Goal: Information Seeking & Learning: Find specific fact

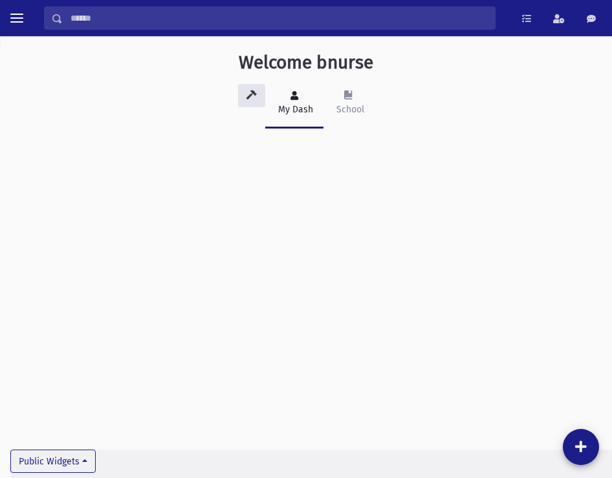
click at [300, 103] on div "My Dash" at bounding box center [294, 110] width 38 height 14
click at [330, 98] on link "School" at bounding box center [348, 104] width 51 height 50
click at [292, 99] on icon at bounding box center [294, 95] width 8 height 9
click at [255, 99] on icon at bounding box center [251, 95] width 10 height 9
click at [12, 33] on div "Search Results All Accounts Students" at bounding box center [306, 18] width 612 height 36
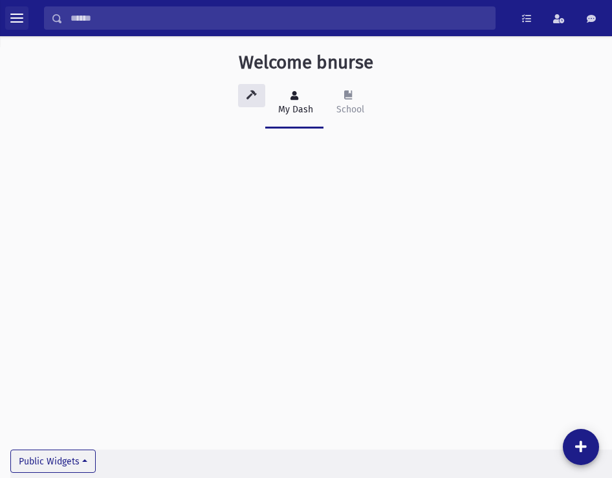
click at [16, 24] on button "toggle menu" at bounding box center [16, 17] width 23 height 23
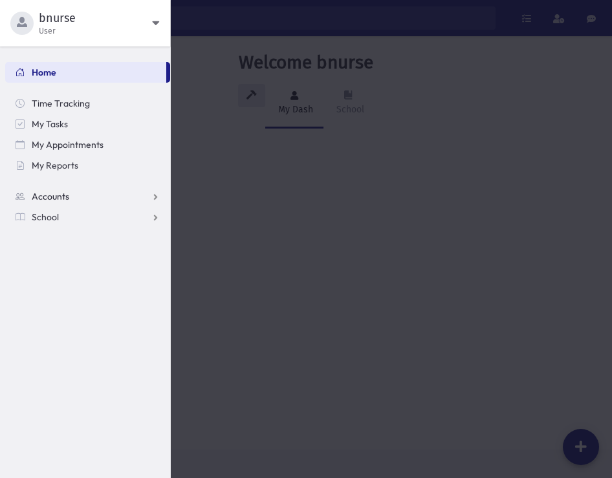
click at [57, 204] on link "Accounts" at bounding box center [87, 196] width 165 height 21
click at [42, 255] on span "School" at bounding box center [45, 259] width 27 height 12
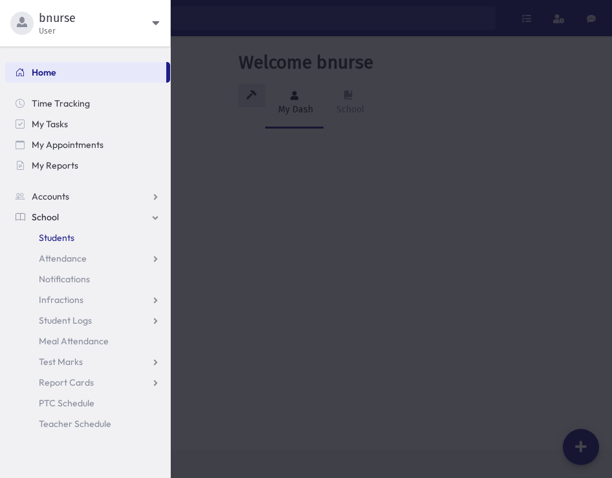
click at [45, 228] on link "Students" at bounding box center [87, 238] width 165 height 21
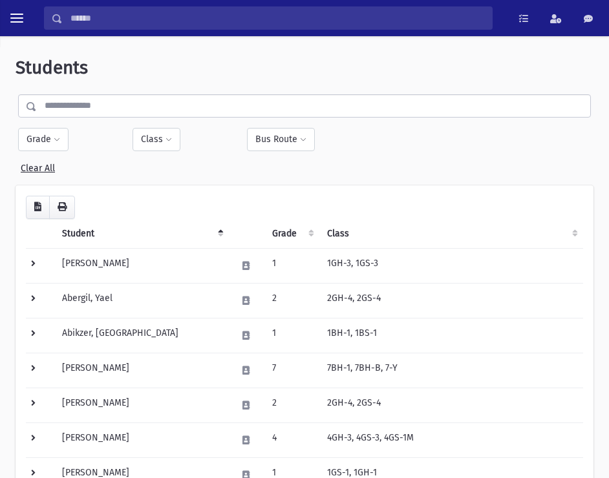
click at [81, 109] on input "text" at bounding box center [313, 105] width 553 height 23
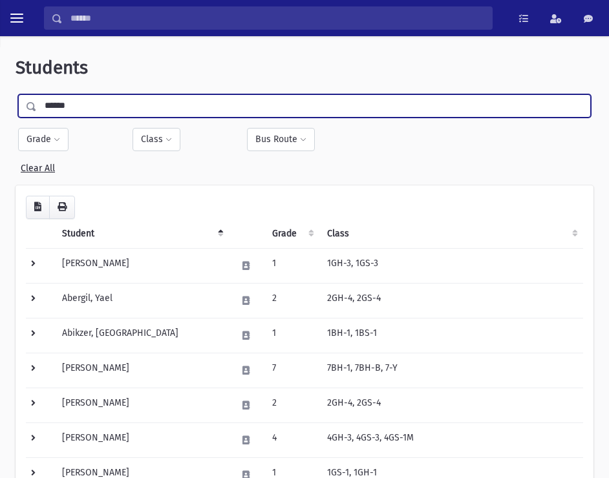
type input "******"
click at [16, 94] on input "submit" at bounding box center [34, 102] width 36 height 17
drag, startPoint x: 173, startPoint y: 106, endPoint x: -39, endPoint y: 123, distance: 212.1
click at [37, 118] on input "******" at bounding box center [313, 105] width 553 height 23
type input "*********"
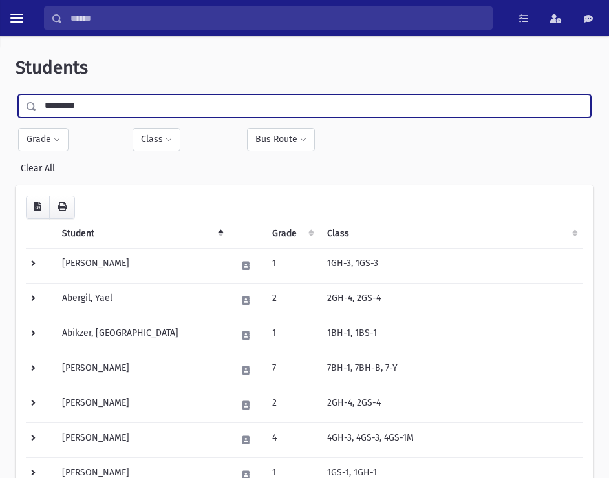
click at [16, 94] on input "submit" at bounding box center [34, 102] width 36 height 17
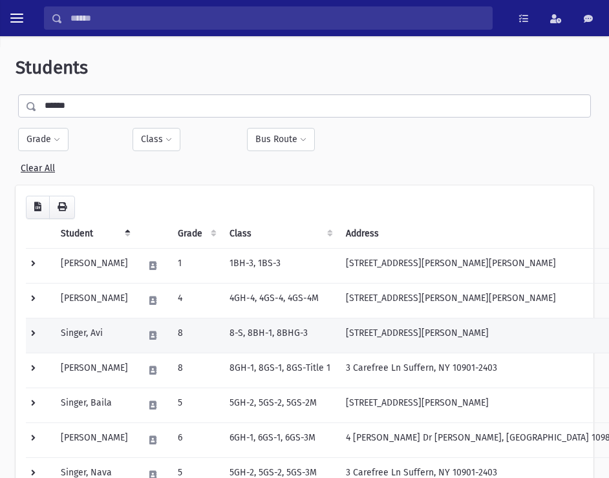
click at [36, 336] on td at bounding box center [39, 335] width 27 height 35
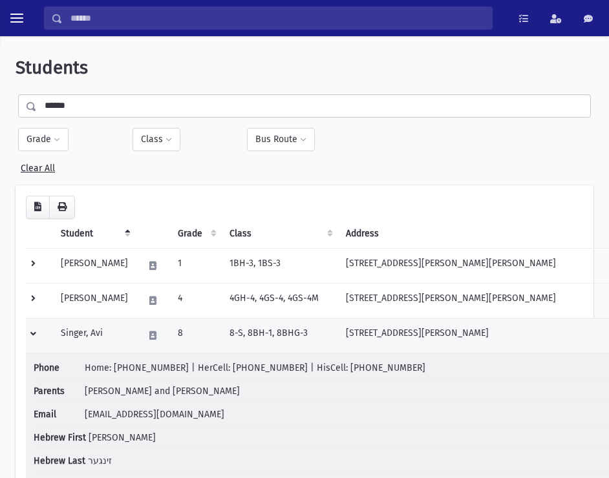
click at [107, 333] on td "Singer, Avi" at bounding box center [94, 335] width 83 height 35
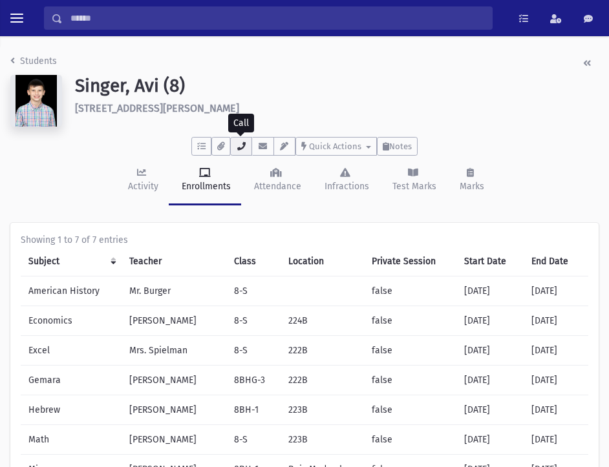
click at [246, 147] on icon "button" at bounding box center [241, 146] width 10 height 8
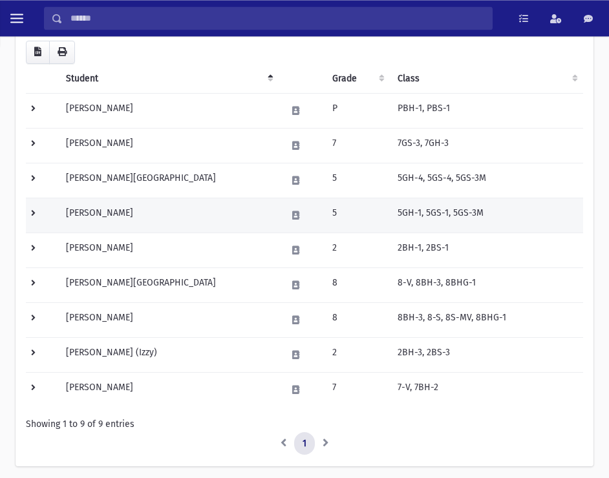
scroll to position [198, 0]
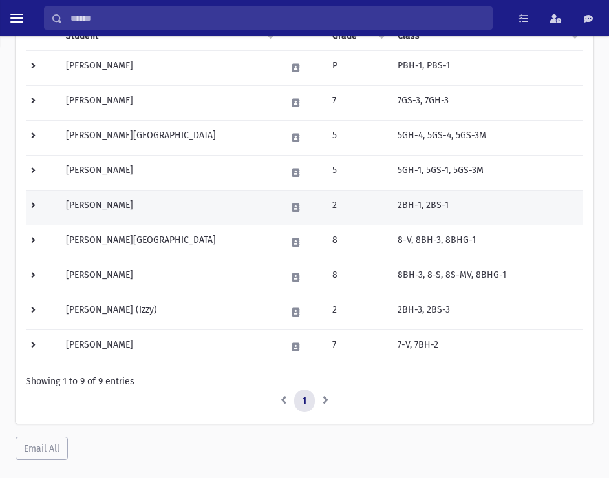
click at [123, 196] on td "[PERSON_NAME]" at bounding box center [168, 207] width 220 height 35
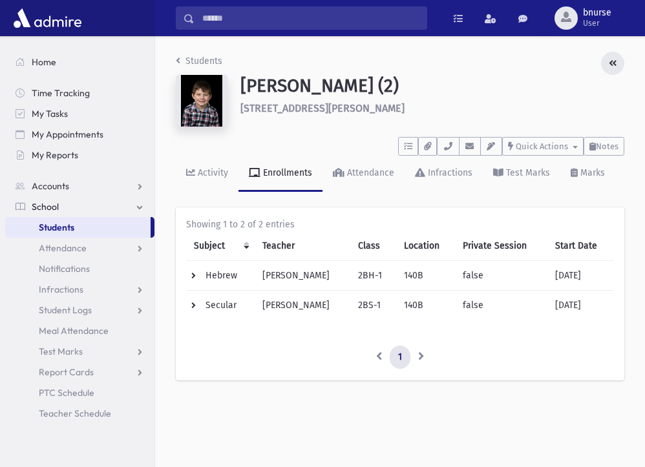
click at [608, 68] on button "button" at bounding box center [612, 63] width 23 height 23
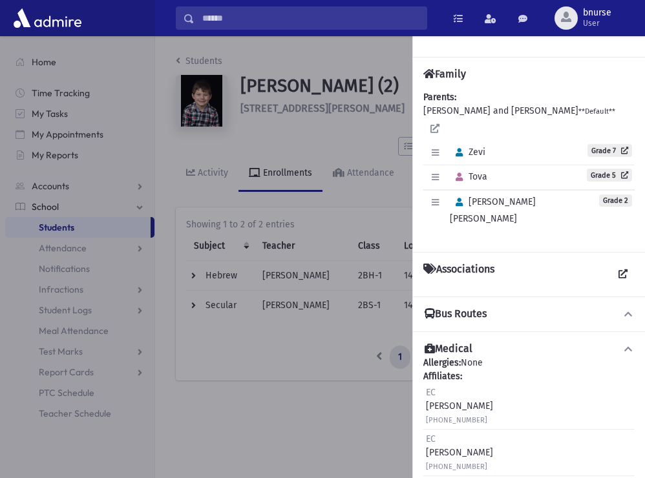
click at [364, 156] on div at bounding box center [322, 257] width 645 height 442
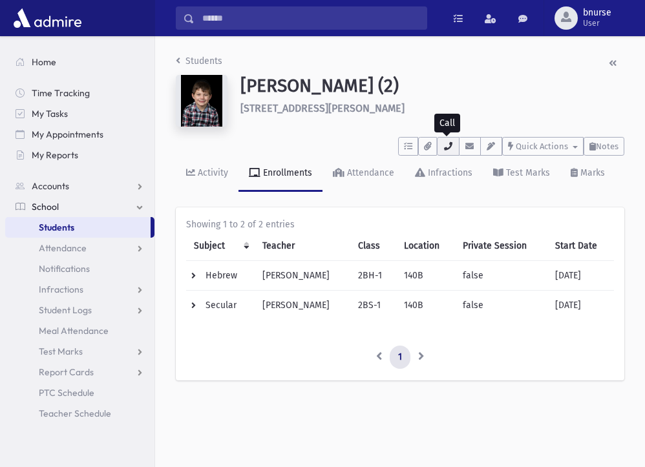
click at [452, 147] on icon "button" at bounding box center [448, 146] width 10 height 8
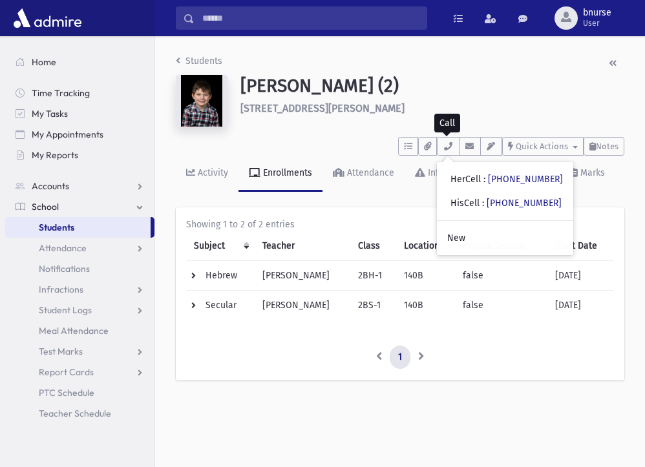
click at [96, 224] on link "Students" at bounding box center [77, 227] width 145 height 21
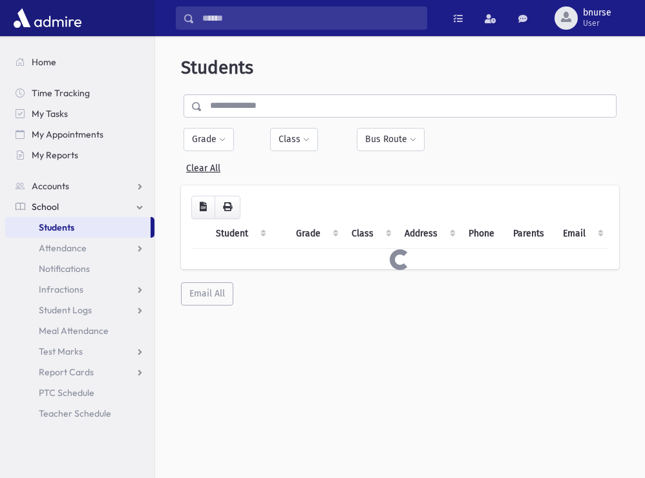
click at [296, 103] on input "text" at bounding box center [409, 105] width 414 height 23
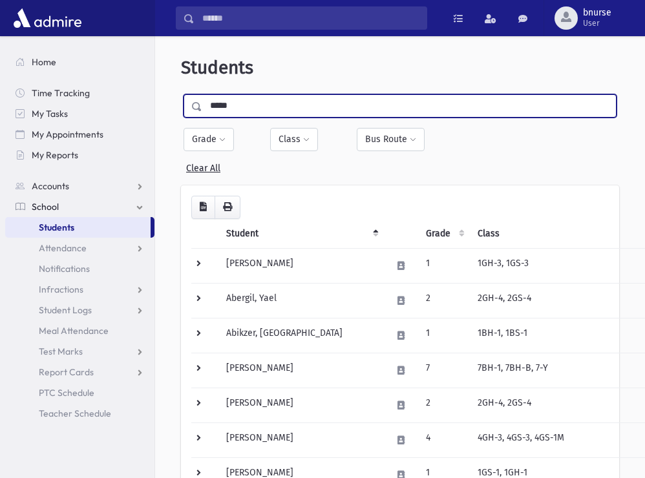
type input "*****"
click at [181, 94] on input "submit" at bounding box center [199, 102] width 36 height 17
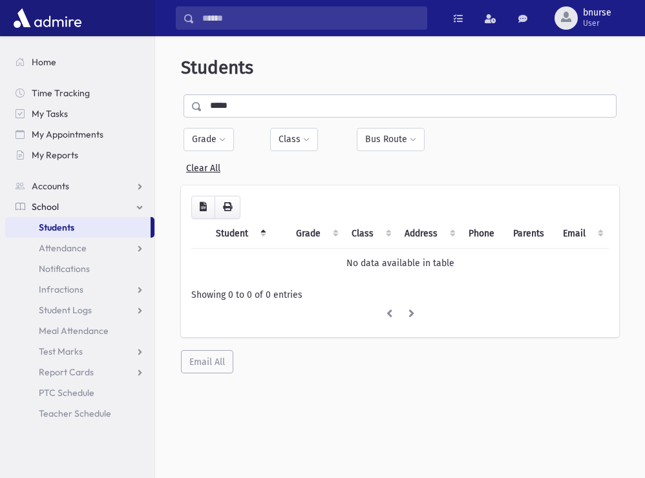
click at [248, 112] on input "*****" at bounding box center [409, 105] width 414 height 23
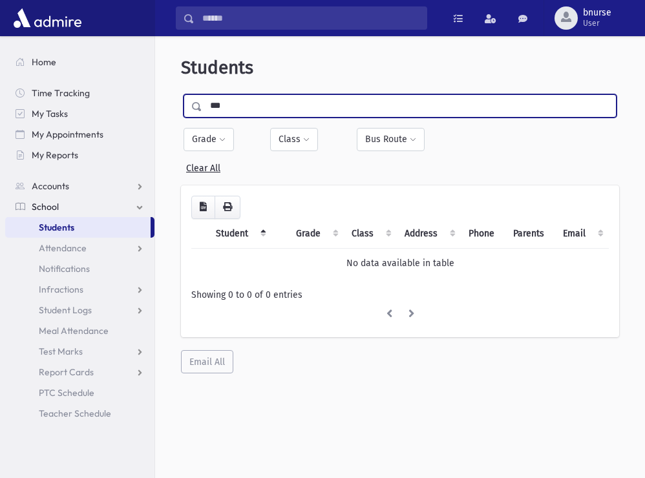
type input "***"
click at [181, 94] on input "submit" at bounding box center [199, 102] width 36 height 17
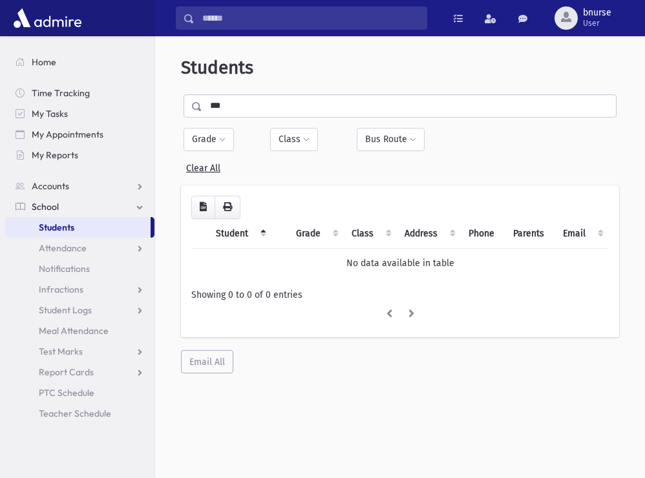
click at [259, 107] on input "***" at bounding box center [409, 105] width 414 height 23
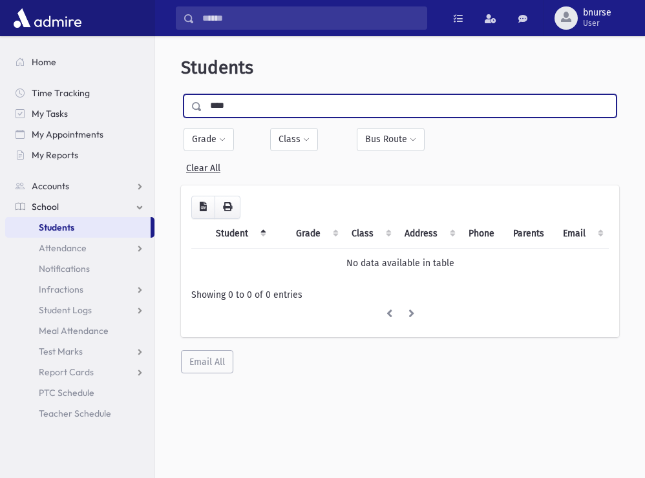
type input "****"
click at [181, 94] on input "submit" at bounding box center [199, 102] width 36 height 17
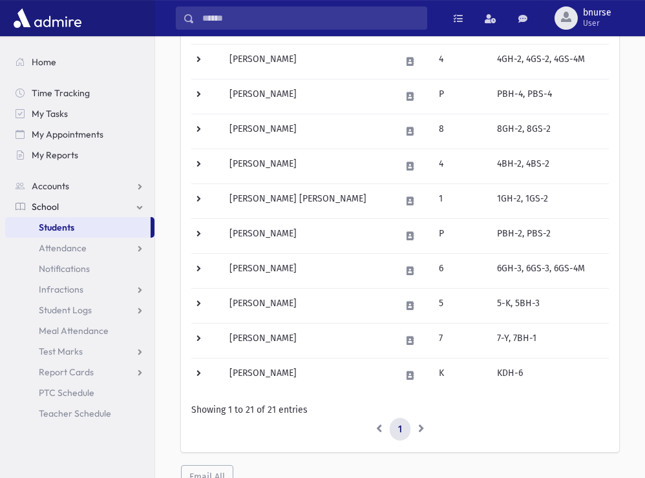
scroll to position [594, 0]
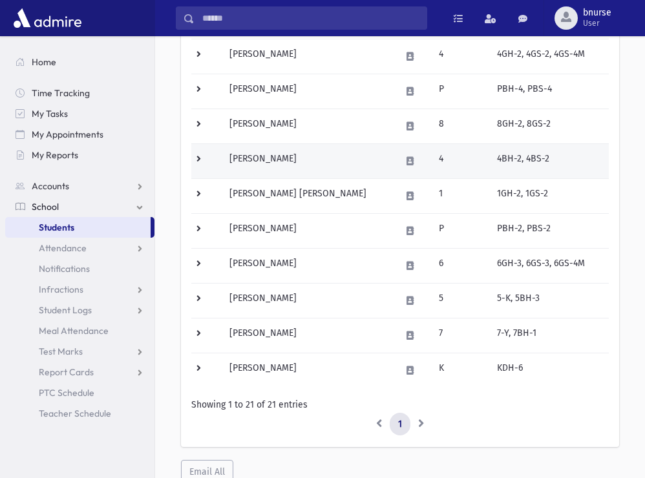
click at [275, 161] on td "Katzenstein, Ahron" at bounding box center [307, 161] width 171 height 35
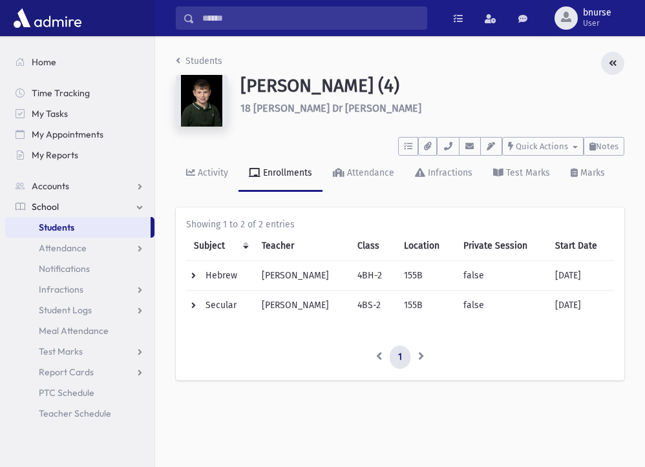
click at [614, 67] on icon "button" at bounding box center [613, 63] width 8 height 9
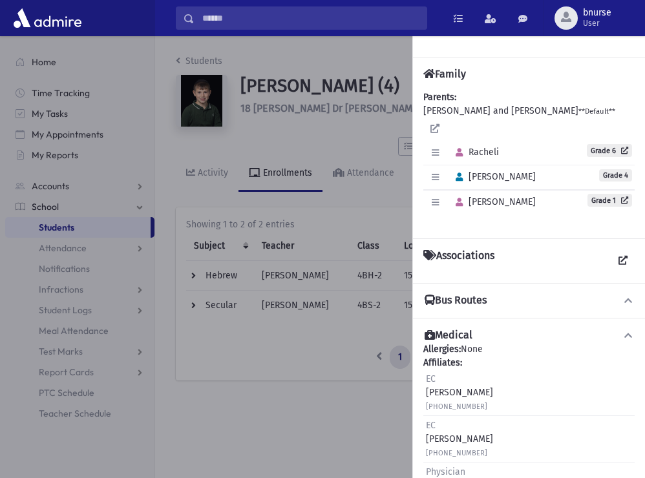
click at [317, 151] on div at bounding box center [322, 257] width 645 height 442
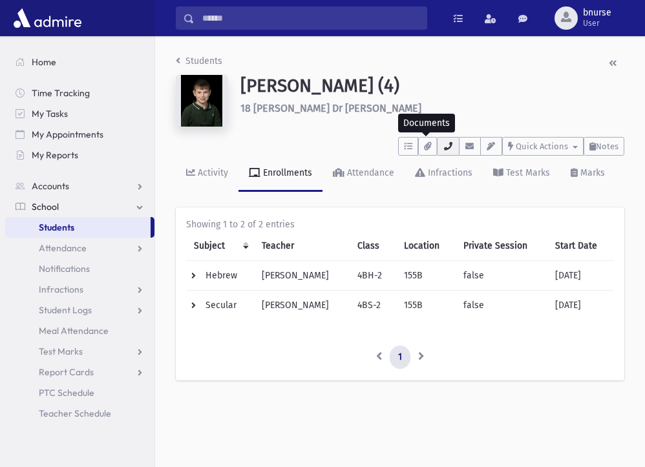
click at [451, 146] on icon "button" at bounding box center [448, 146] width 10 height 8
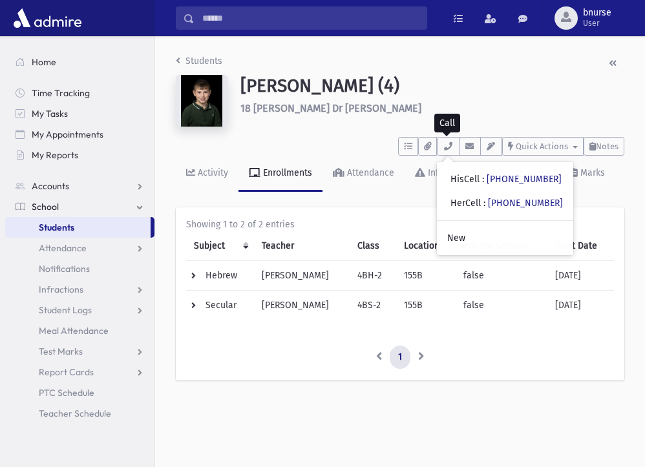
click at [87, 230] on link "Students" at bounding box center [77, 227] width 145 height 21
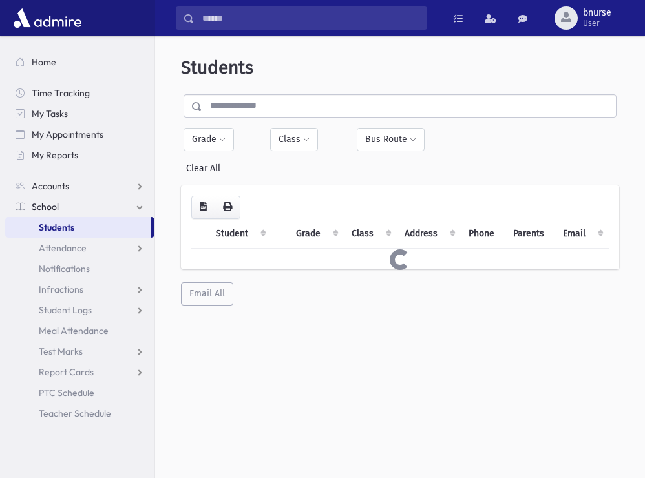
click at [372, 108] on input "text" at bounding box center [409, 105] width 414 height 23
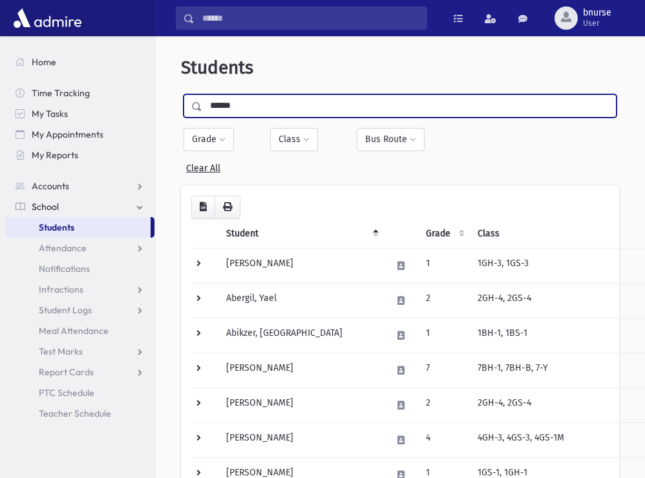
type input "******"
click at [181, 94] on input "submit" at bounding box center [199, 102] width 36 height 17
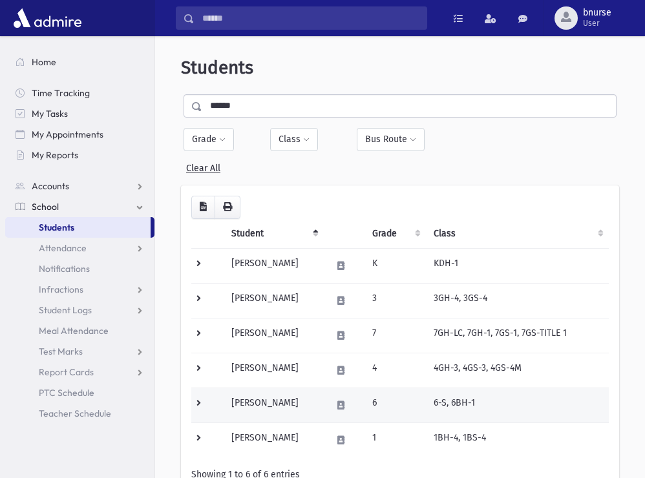
scroll to position [66, 0]
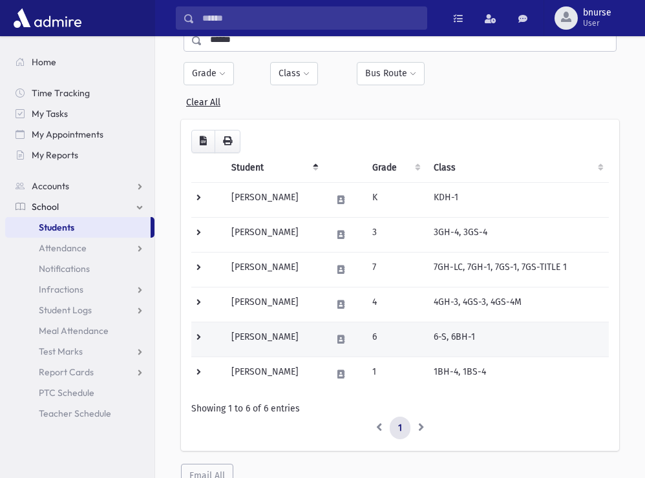
click at [270, 332] on td "Markowitz, Shalom" at bounding box center [274, 339] width 101 height 35
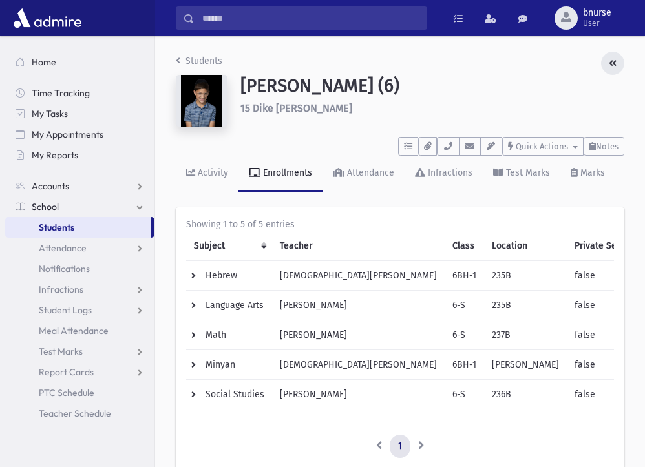
click at [619, 59] on button "button" at bounding box center [612, 63] width 23 height 23
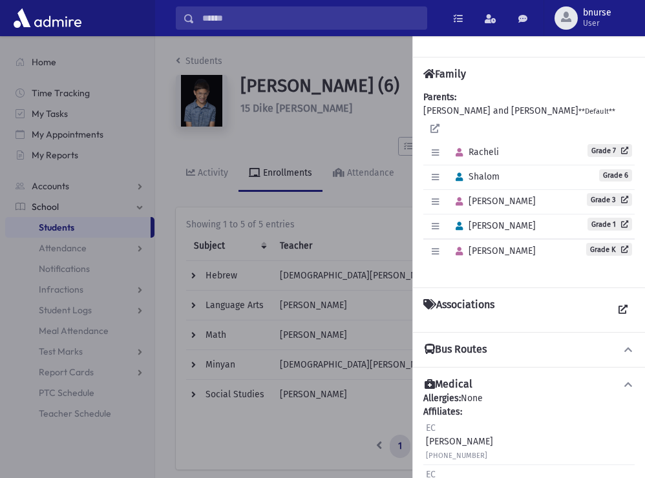
click at [384, 109] on div at bounding box center [322, 257] width 645 height 442
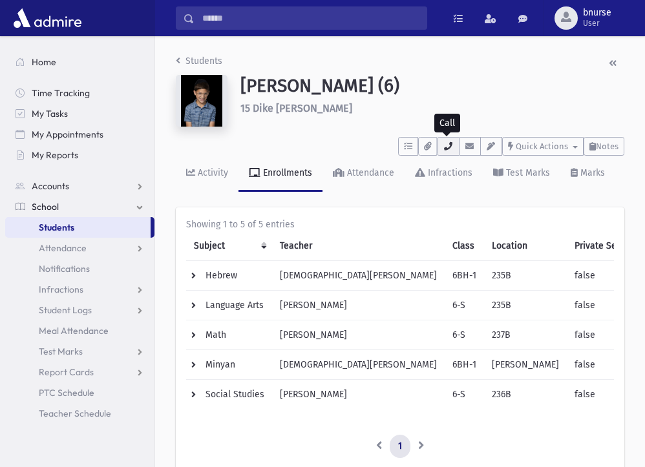
click at [451, 145] on icon "button" at bounding box center [448, 146] width 10 height 8
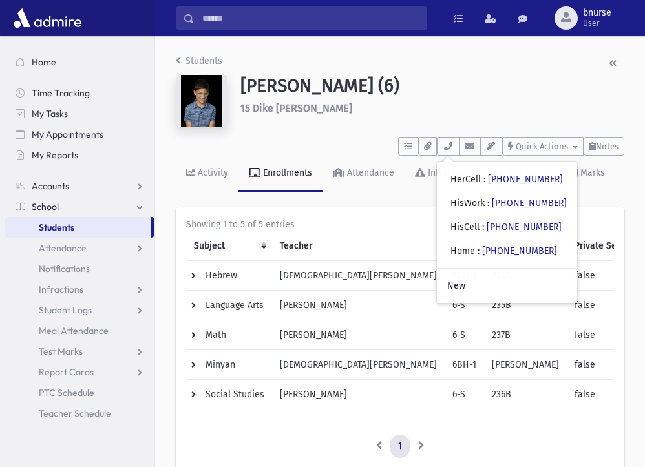
click at [77, 232] on link "Students" at bounding box center [77, 227] width 145 height 21
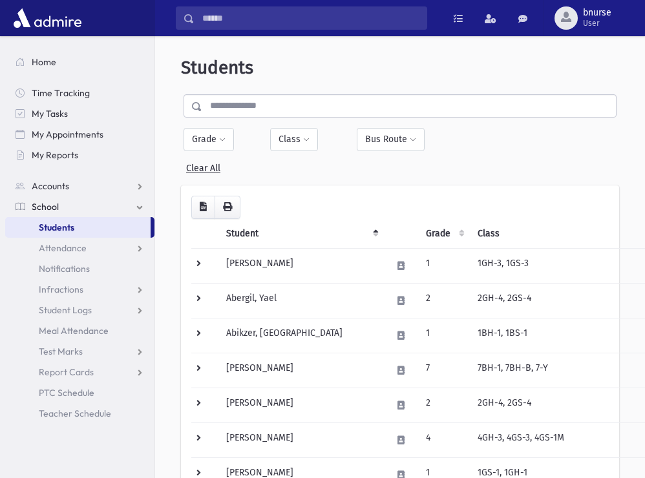
click at [263, 100] on input "text" at bounding box center [409, 105] width 414 height 23
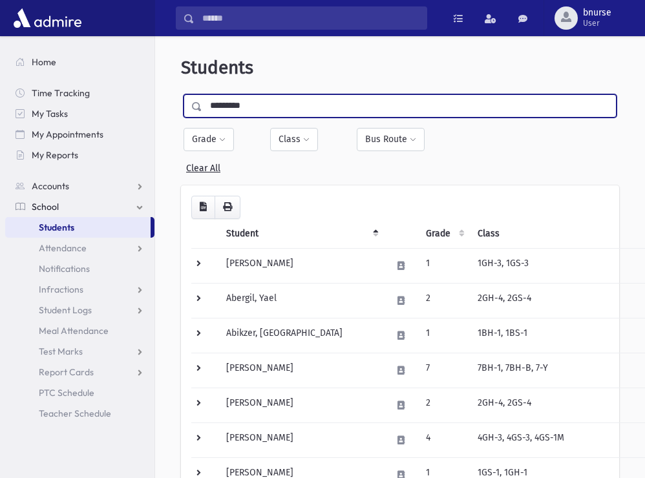
type input "*********"
click at [181, 94] on input "submit" at bounding box center [199, 102] width 36 height 17
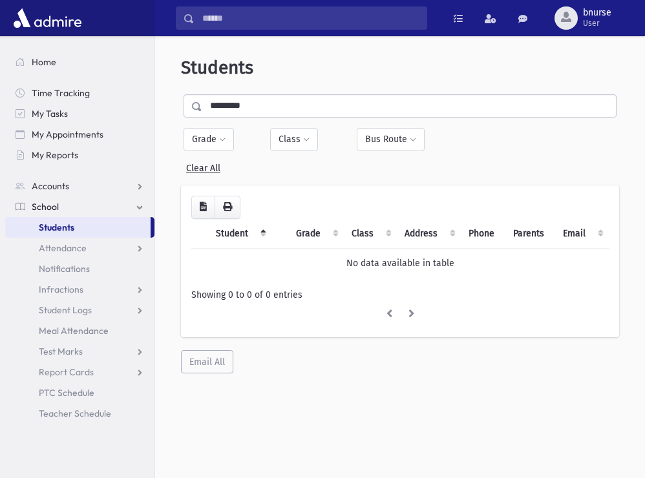
drag, startPoint x: 0, startPoint y: 0, endPoint x: 264, endPoint y: 101, distance: 282.4
click at [264, 101] on input "*********" at bounding box center [409, 105] width 414 height 23
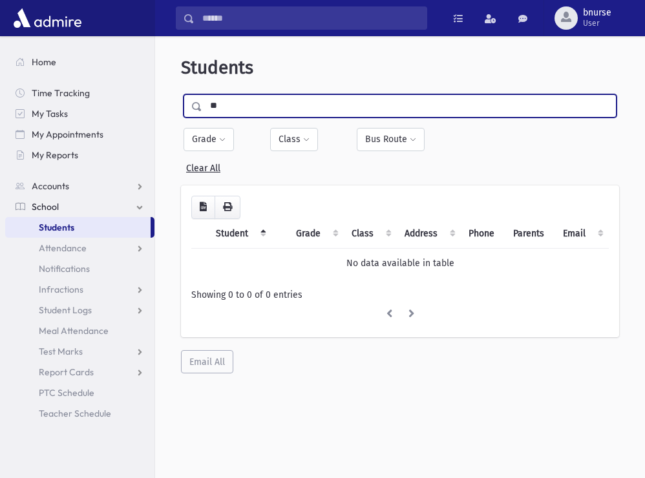
type input "*"
click at [181, 94] on input "submit" at bounding box center [199, 102] width 36 height 17
type input "**********"
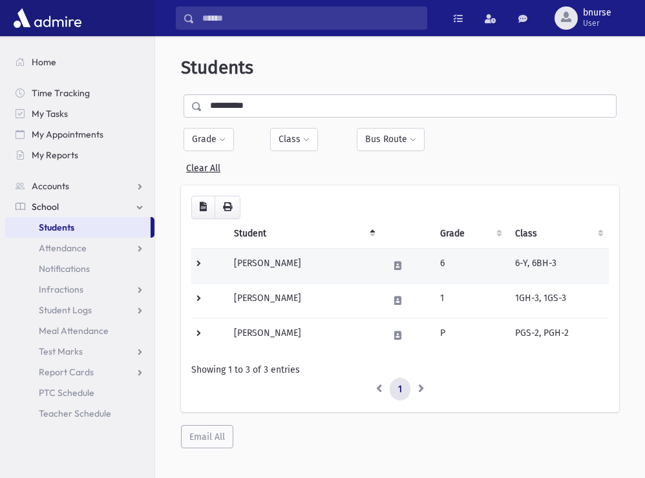
click at [301, 264] on td "Gleiberman, Aryeh" at bounding box center [303, 265] width 155 height 35
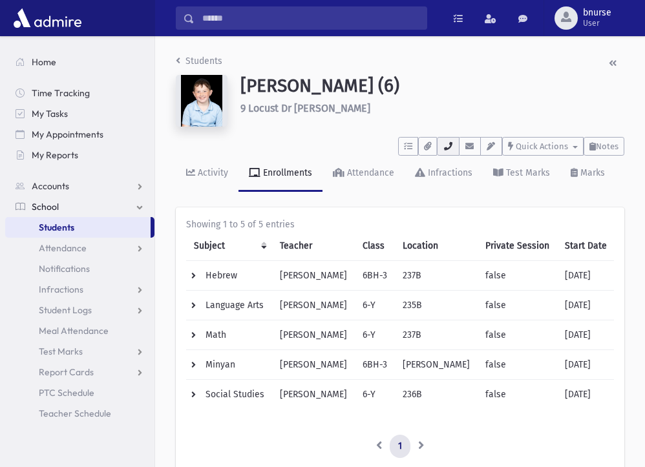
click at [453, 145] on button "button" at bounding box center [448, 146] width 22 height 19
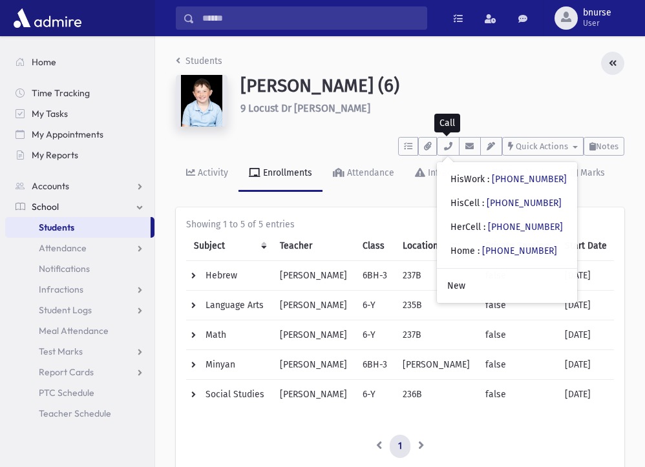
click at [612, 67] on icon "button" at bounding box center [613, 63] width 8 height 9
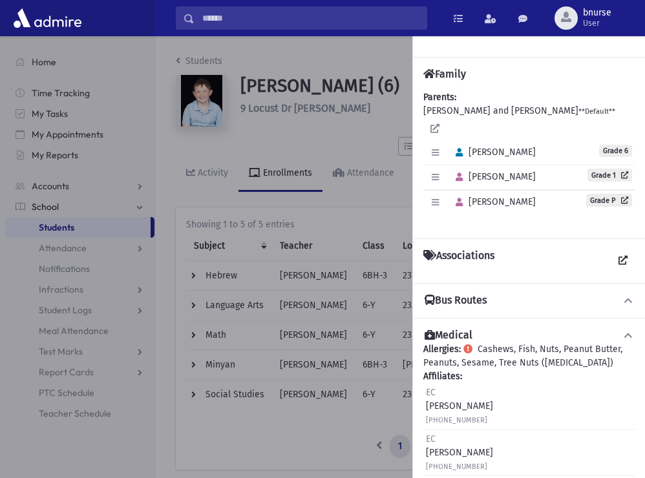
click at [391, 102] on div at bounding box center [322, 257] width 645 height 442
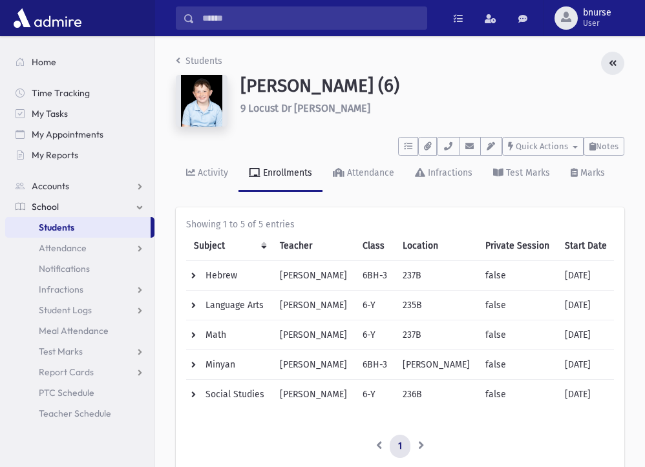
click at [607, 61] on button "button" at bounding box center [612, 63] width 23 height 23
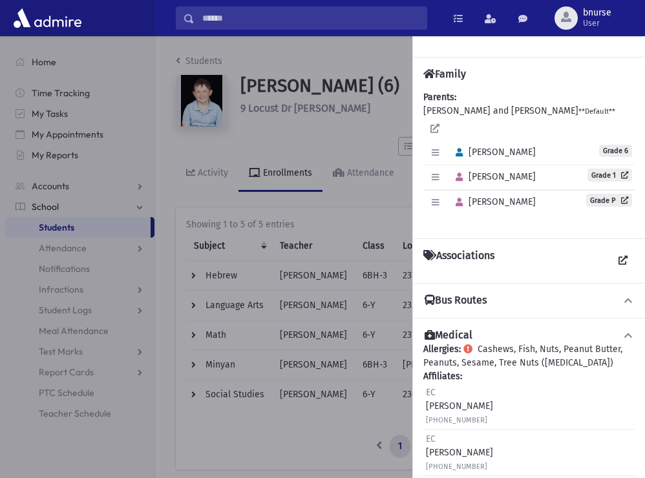
click at [372, 76] on div at bounding box center [322, 257] width 645 height 442
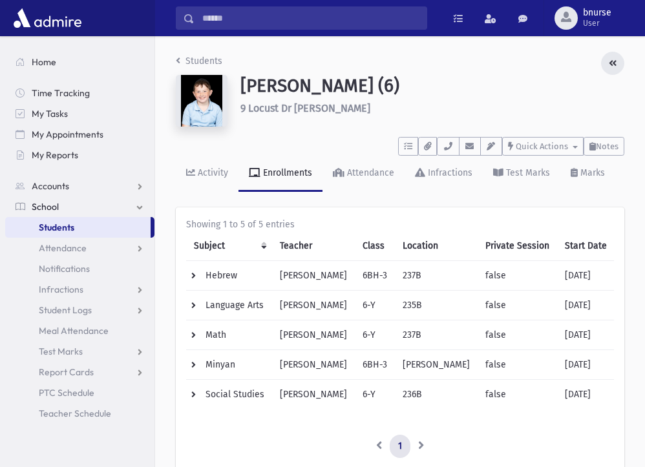
click at [618, 69] on button "button" at bounding box center [612, 63] width 23 height 23
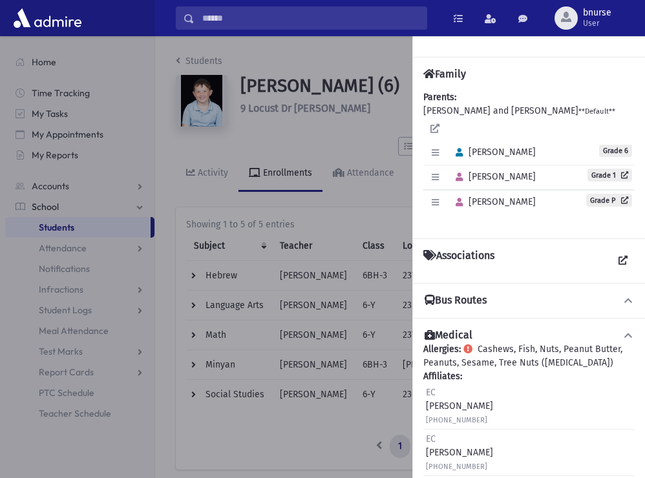
click at [360, 154] on div at bounding box center [322, 257] width 645 height 442
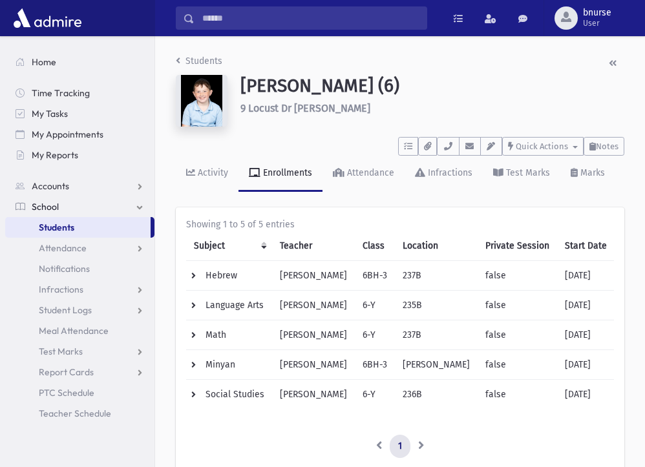
click at [106, 222] on link "Students" at bounding box center [77, 227] width 145 height 21
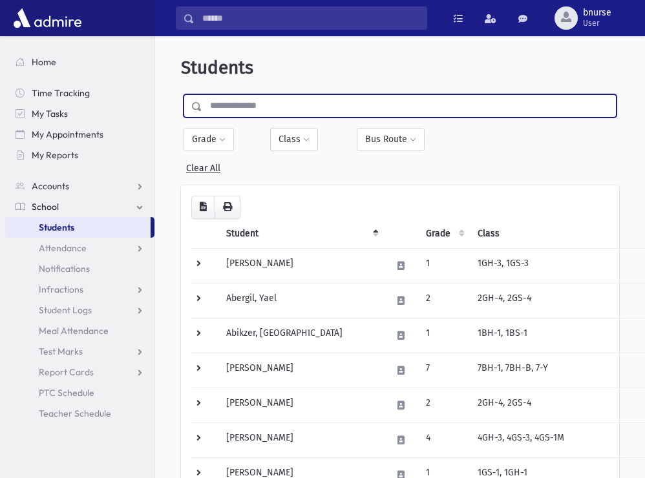
click at [253, 103] on input "text" at bounding box center [409, 105] width 414 height 23
type input "******"
click at [181, 94] on input "submit" at bounding box center [199, 102] width 36 height 17
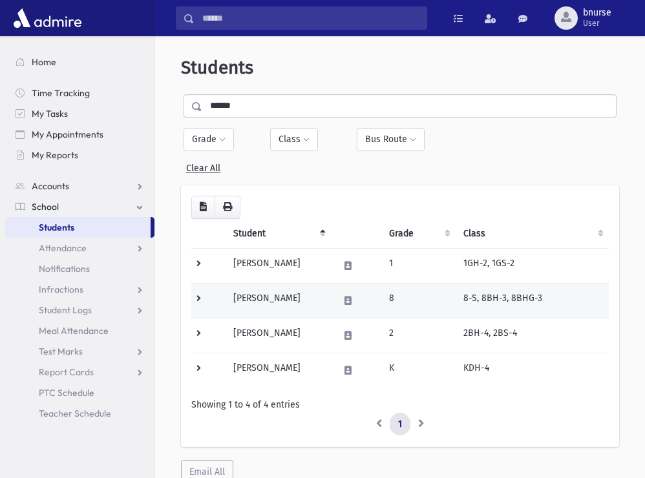
click at [285, 300] on td "[PERSON_NAME]" at bounding box center [278, 300] width 105 height 35
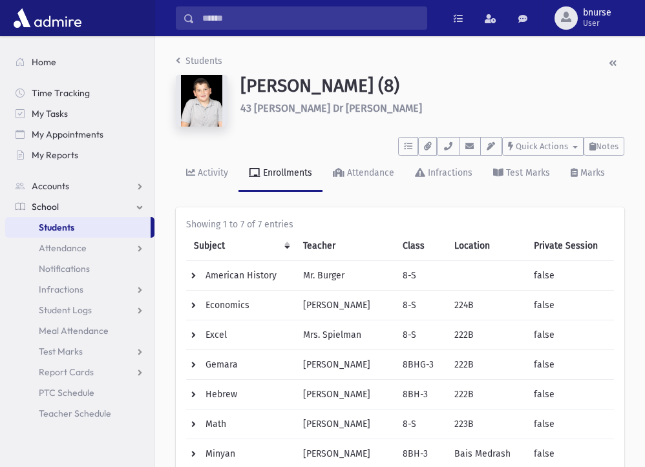
click at [603, 58] on div "Students" at bounding box center [400, 63] width 449 height 23
click at [607, 60] on button "button" at bounding box center [612, 63] width 23 height 23
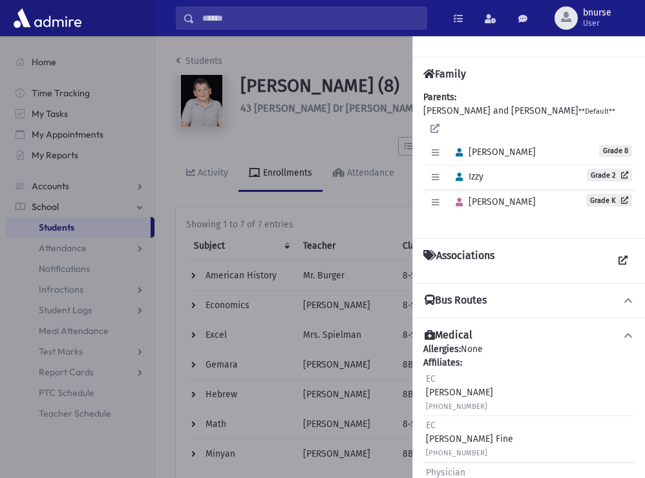
click at [305, 118] on div at bounding box center [322, 257] width 645 height 442
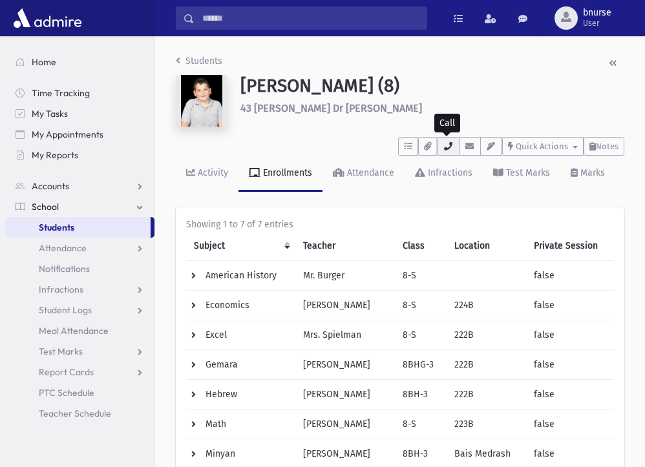
click at [444, 142] on button "button" at bounding box center [448, 146] width 22 height 19
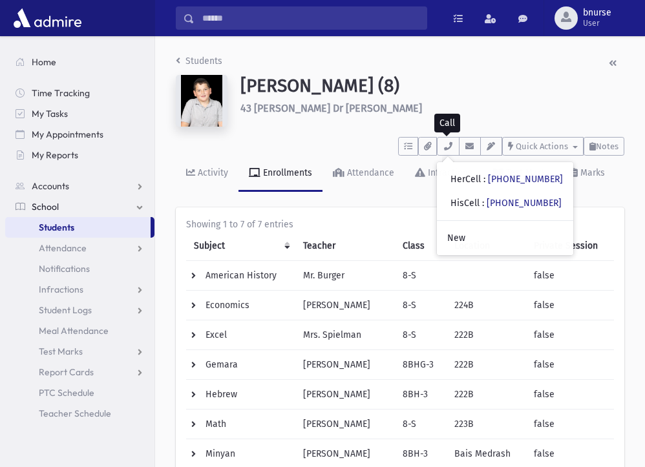
click at [99, 219] on link "Students" at bounding box center [77, 227] width 145 height 21
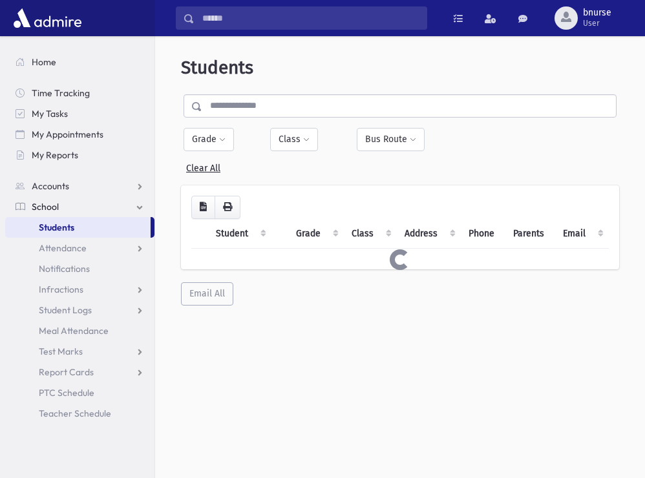
click at [279, 98] on input "text" at bounding box center [409, 105] width 414 height 23
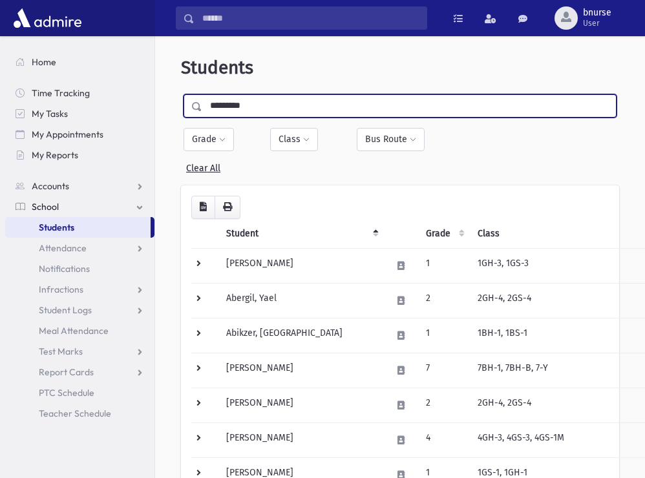
type input "********"
click at [181, 94] on input "submit" at bounding box center [199, 102] width 36 height 17
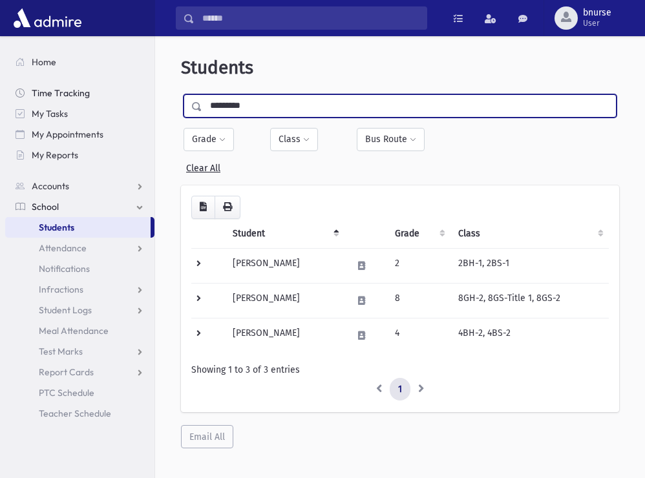
drag, startPoint x: 243, startPoint y: 102, endPoint x: 130, endPoint y: 98, distance: 113.2
click at [202, 99] on input "********" at bounding box center [409, 105] width 414 height 23
type input "*********"
click at [181, 94] on input "submit" at bounding box center [199, 102] width 36 height 17
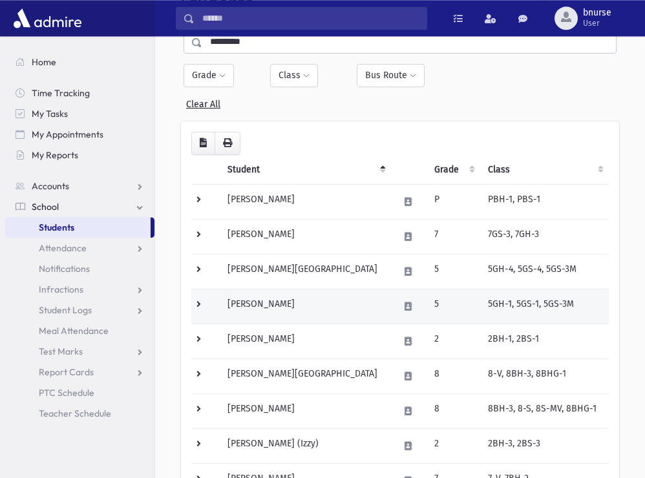
scroll to position [66, 0]
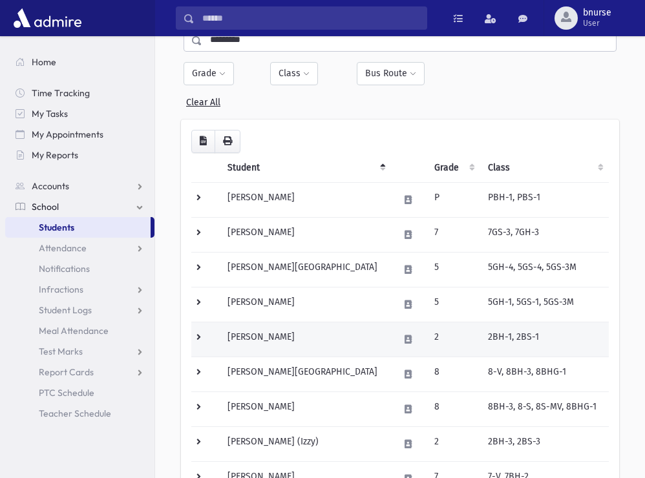
click at [331, 330] on td "[PERSON_NAME]" at bounding box center [305, 339] width 171 height 35
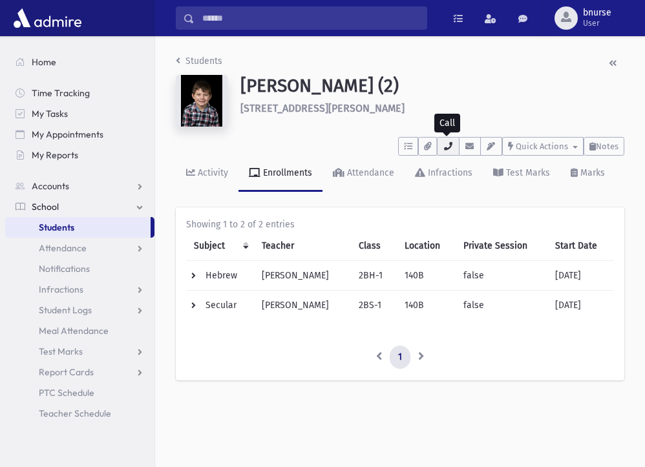
click at [445, 146] on icon "button" at bounding box center [448, 146] width 10 height 8
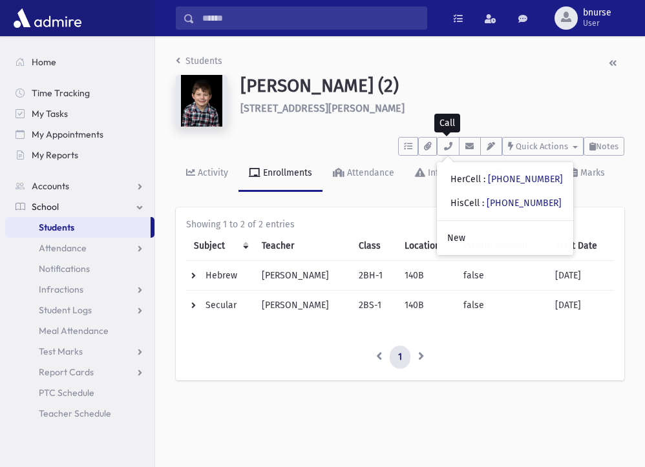
click at [99, 226] on link "Students" at bounding box center [77, 227] width 145 height 21
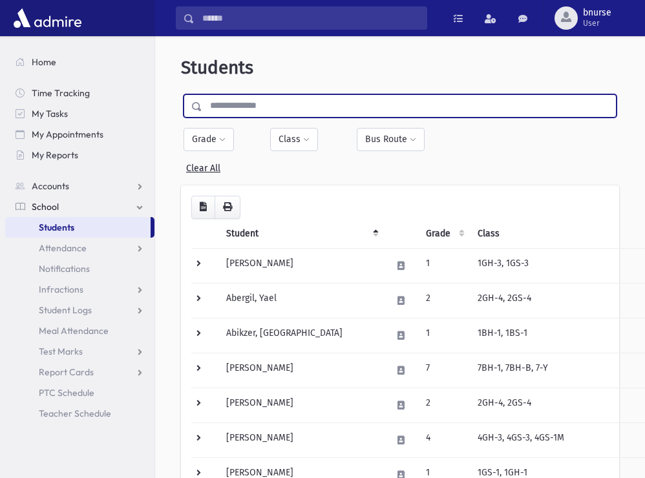
click at [294, 109] on input "text" at bounding box center [409, 105] width 414 height 23
type input "********"
click at [181, 94] on input "submit" at bounding box center [199, 102] width 36 height 17
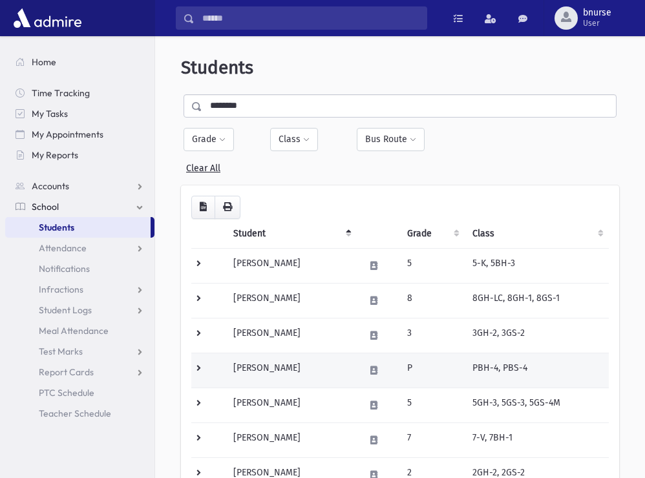
click at [272, 380] on td "Weinberg, Refael" at bounding box center [291, 370] width 131 height 35
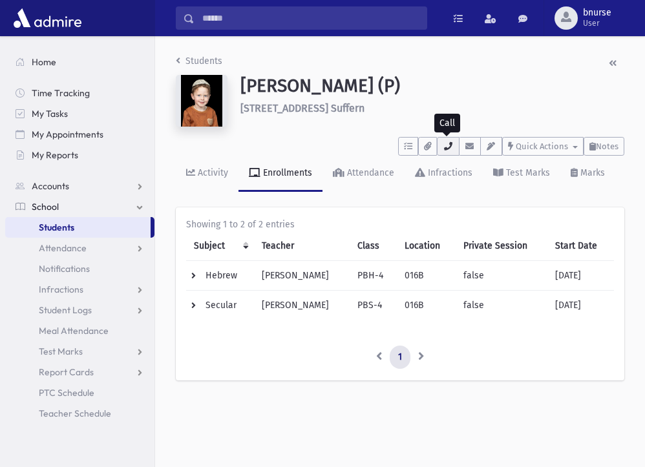
click at [437, 144] on button "button" at bounding box center [448, 146] width 22 height 19
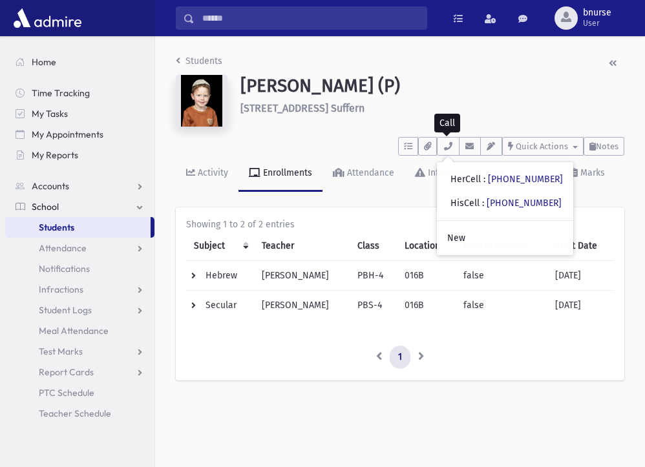
click at [91, 231] on link "Students" at bounding box center [77, 227] width 145 height 21
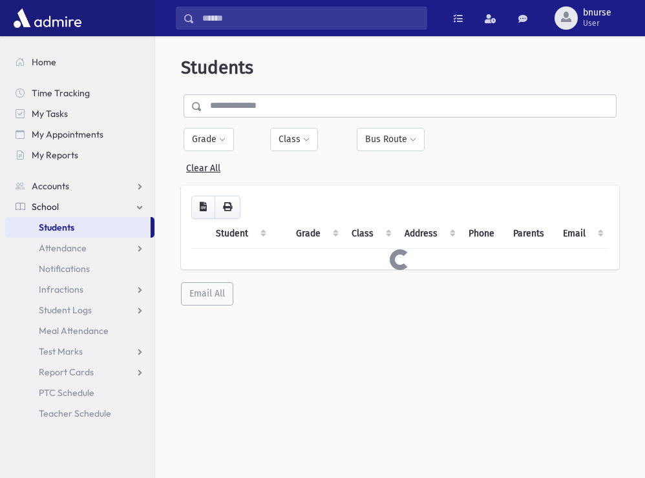
click at [242, 100] on input "text" at bounding box center [409, 105] width 414 height 23
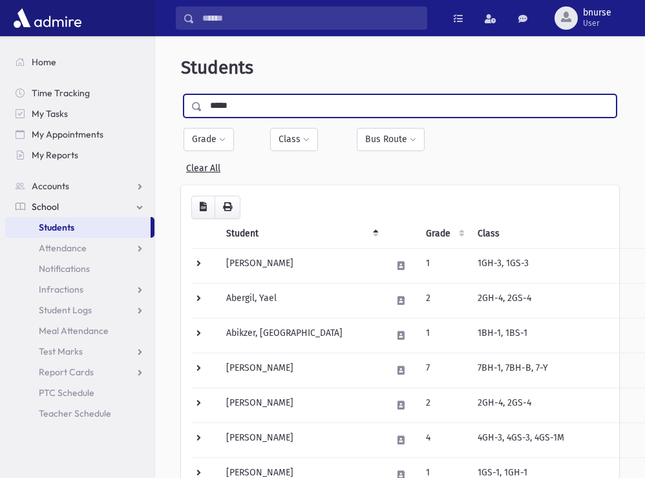
type input "*****"
click at [181, 94] on input "submit" at bounding box center [199, 102] width 36 height 17
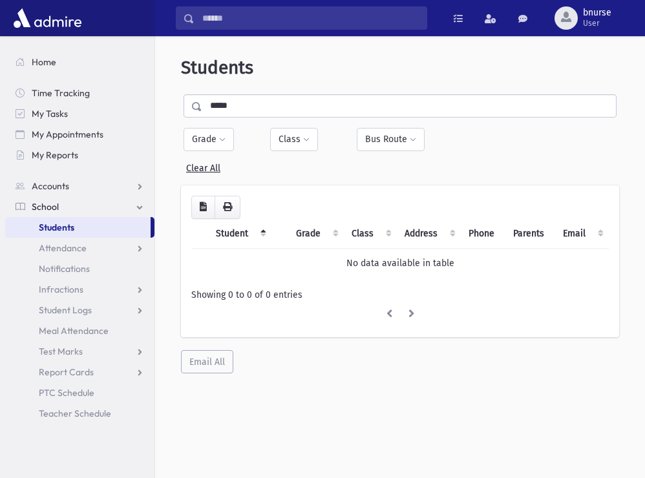
click at [237, 110] on input "*****" at bounding box center [409, 105] width 414 height 23
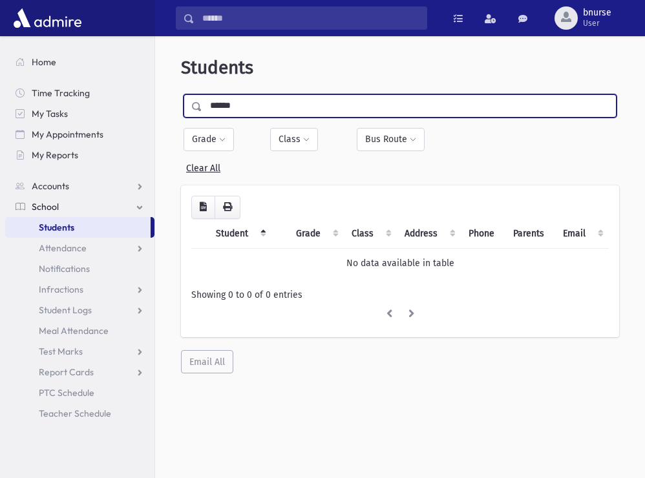
type input "******"
click at [181, 94] on input "submit" at bounding box center [199, 102] width 36 height 17
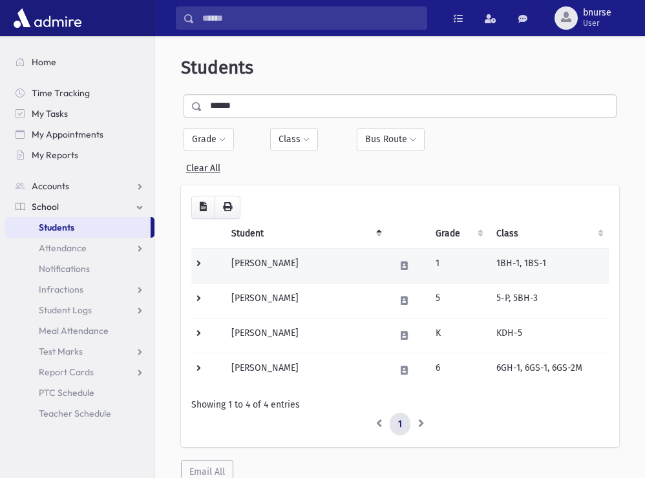
click at [296, 264] on td "Perlstein, Ahron" at bounding box center [306, 265] width 164 height 35
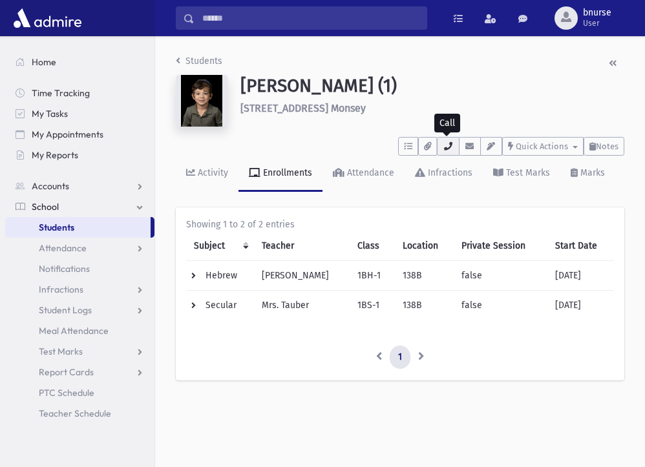
click at [451, 148] on icon "button" at bounding box center [448, 146] width 10 height 8
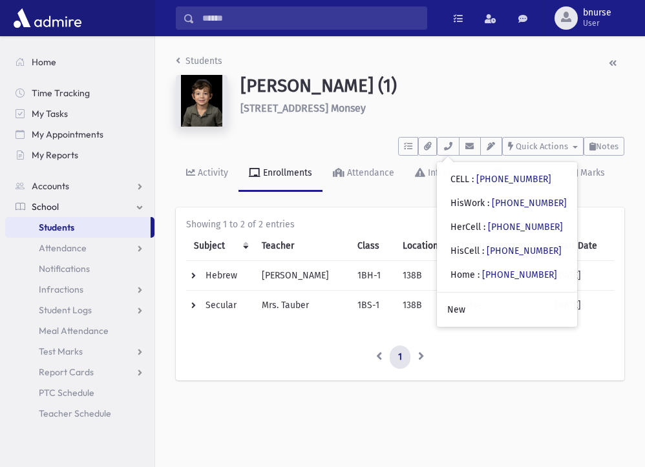
click at [75, 224] on link "Students" at bounding box center [77, 227] width 145 height 21
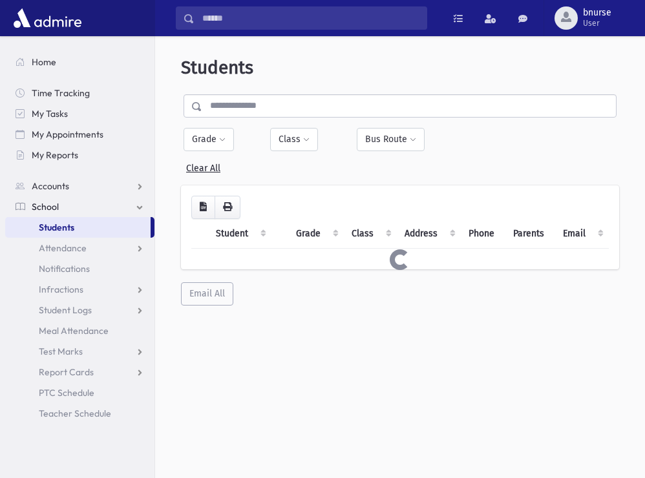
click at [312, 92] on div "Students Filter By Grade * ** * * * * * * * * * * * * ** ** ** ** Filter" at bounding box center [400, 181] width 480 height 280
click at [308, 115] on input "text" at bounding box center [409, 105] width 414 height 23
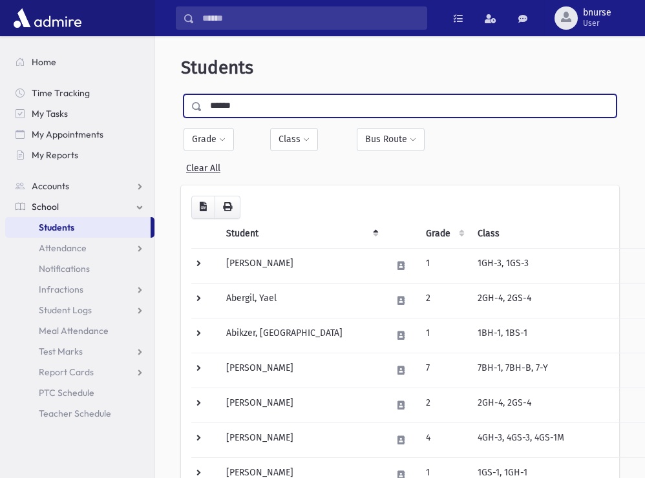
type input "******"
click at [181, 94] on input "submit" at bounding box center [199, 102] width 36 height 17
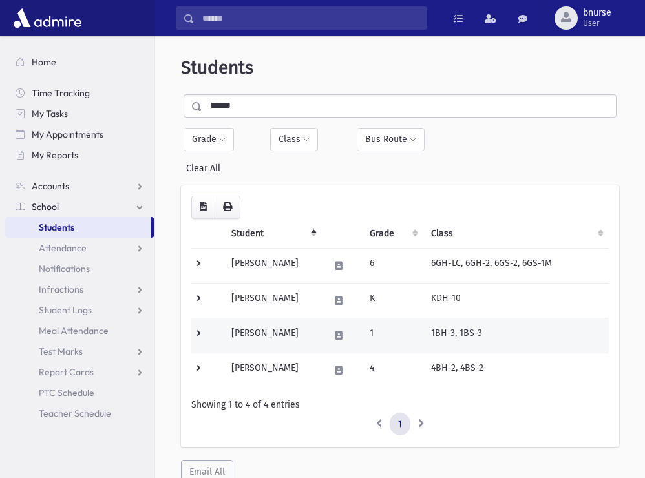
click at [259, 338] on td "[PERSON_NAME]" at bounding box center [273, 335] width 98 height 35
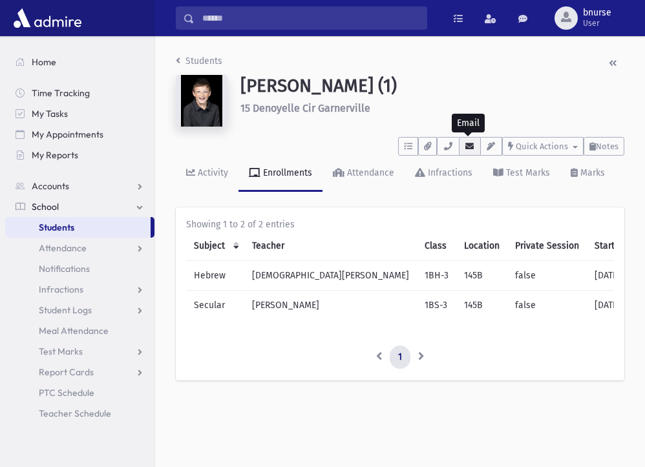
click at [459, 151] on button "button" at bounding box center [470, 146] width 22 height 19
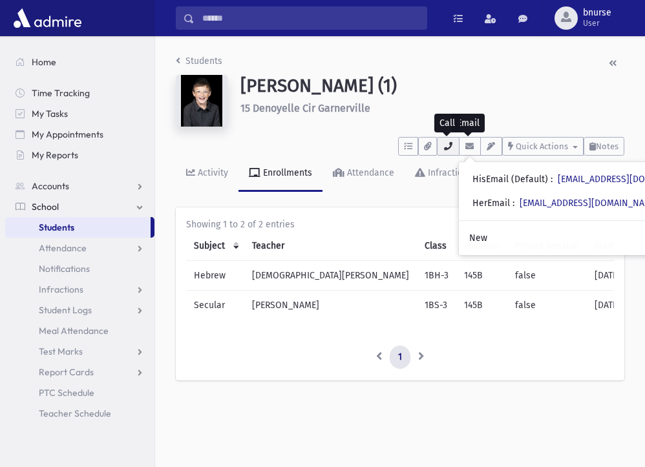
click at [451, 151] on button "button" at bounding box center [448, 146] width 22 height 19
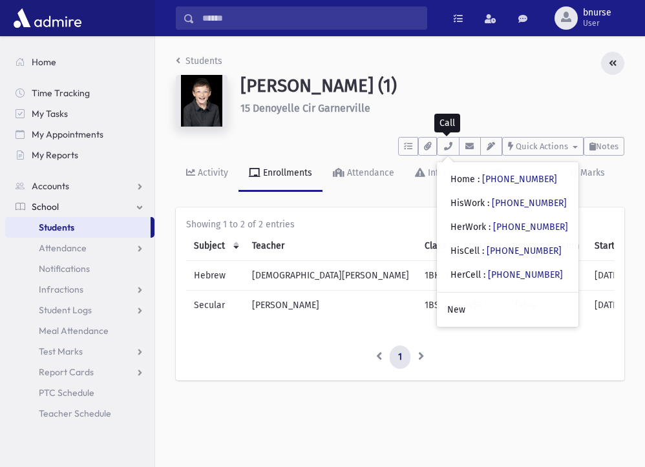
click at [616, 61] on icon "button" at bounding box center [613, 63] width 8 height 9
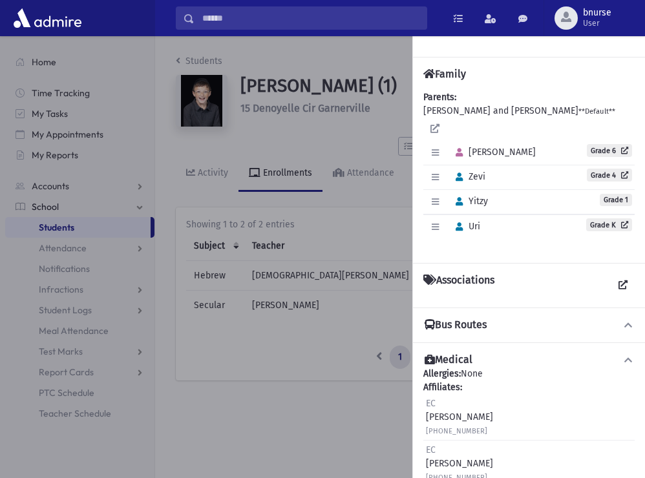
click at [400, 121] on div at bounding box center [322, 257] width 645 height 442
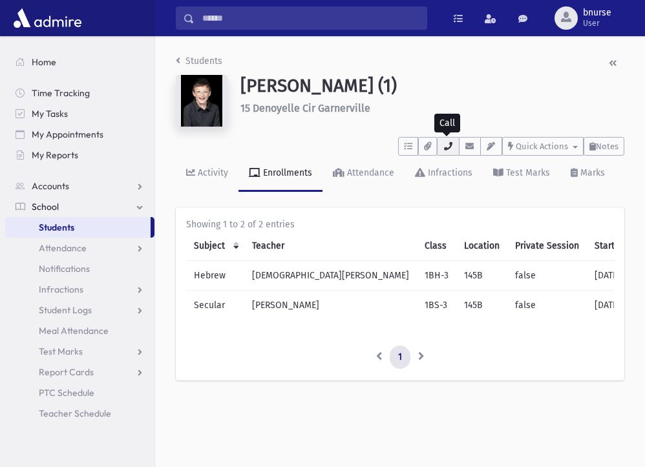
click at [447, 145] on icon "button" at bounding box center [448, 146] width 10 height 8
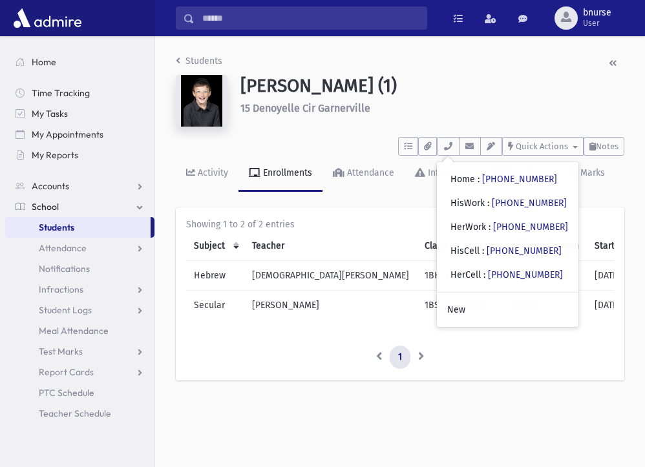
click at [134, 225] on link "Students" at bounding box center [77, 227] width 145 height 21
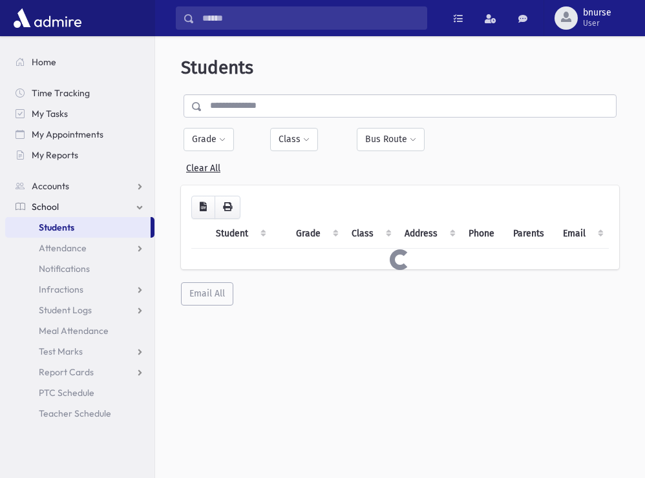
click at [351, 105] on input "text" at bounding box center [409, 105] width 414 height 23
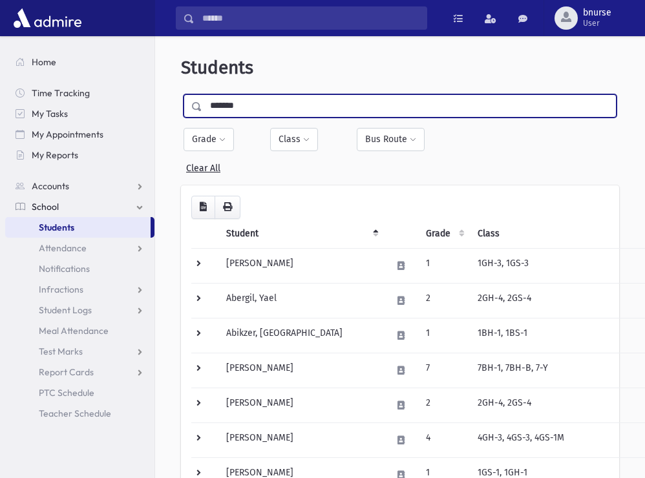
type input "*******"
click at [181, 94] on input "submit" at bounding box center [199, 102] width 36 height 17
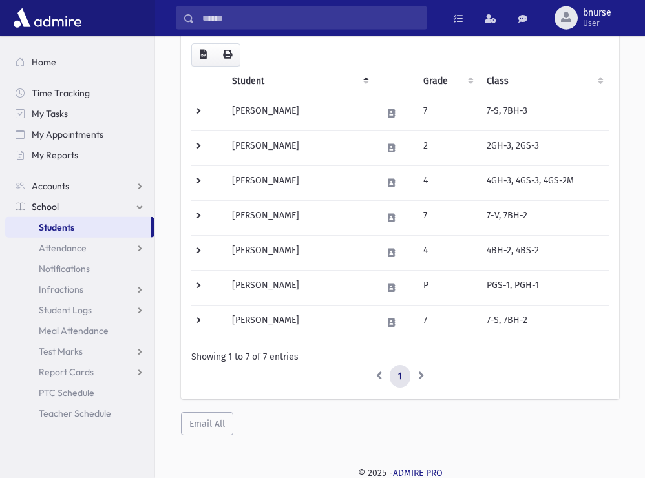
scroll to position [155, 0]
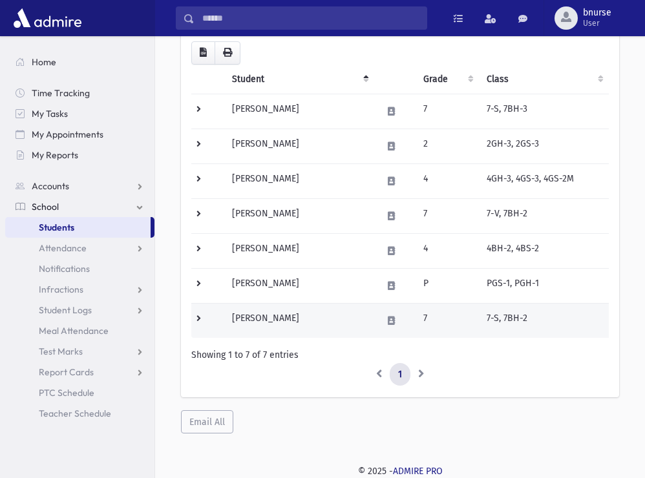
click at [250, 314] on td "Englard, Yaakov Yeshaya" at bounding box center [299, 320] width 150 height 35
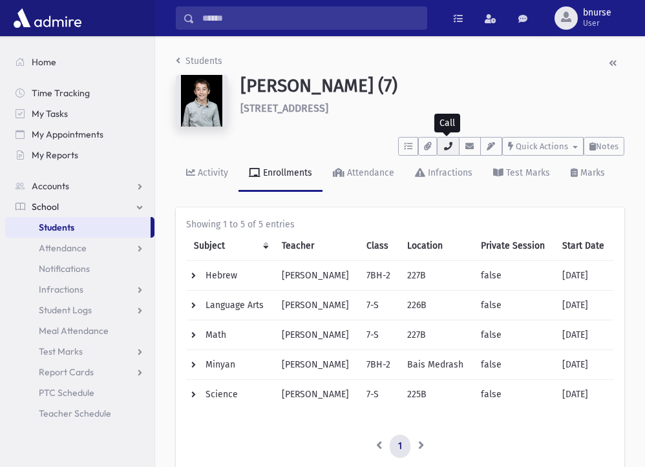
click at [449, 151] on icon "button" at bounding box center [448, 146] width 10 height 8
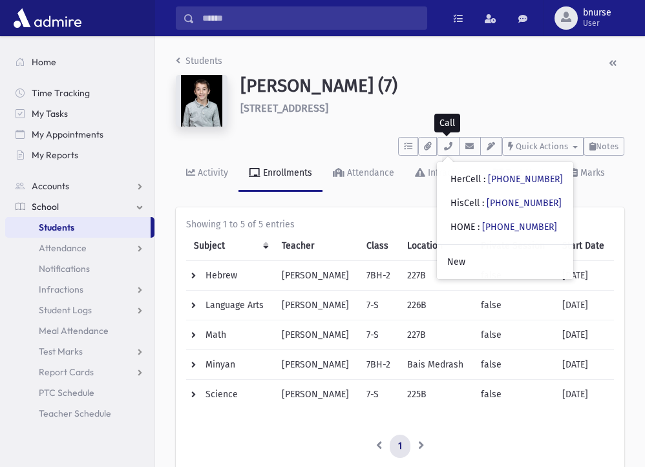
click at [67, 224] on span "Students" at bounding box center [57, 228] width 36 height 12
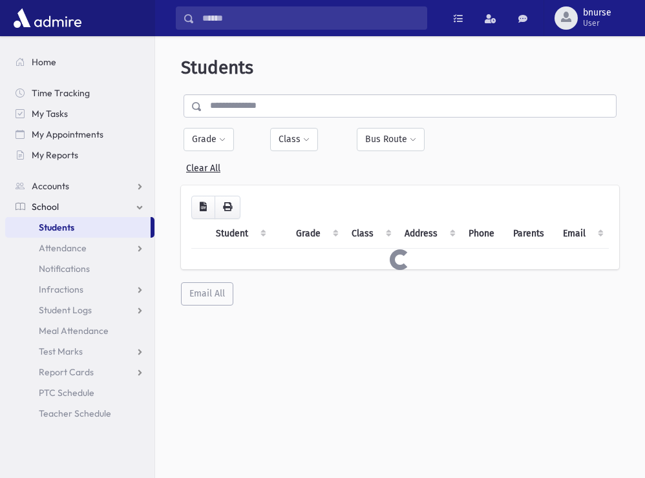
click at [294, 101] on input "text" at bounding box center [409, 105] width 414 height 23
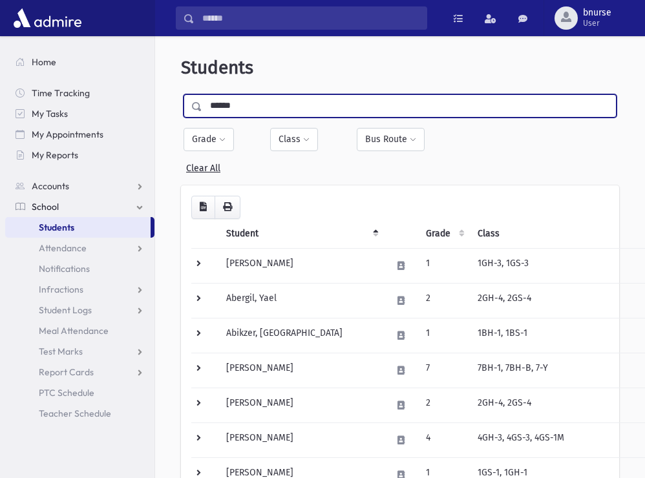
type input "******"
click at [181, 94] on input "submit" at bounding box center [199, 102] width 36 height 17
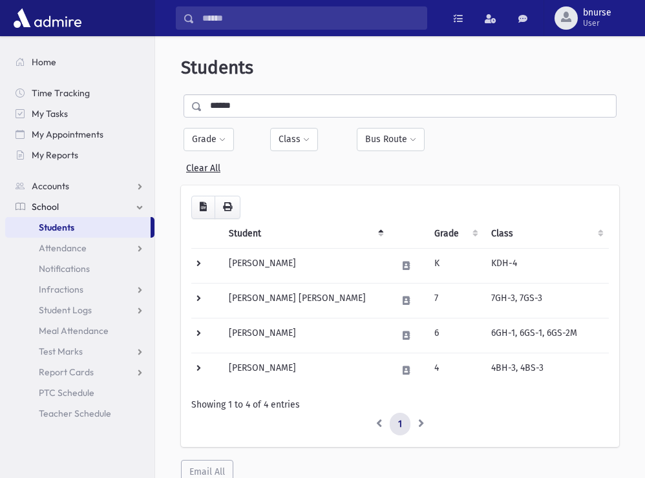
click at [305, 104] on input "******" at bounding box center [409, 105] width 414 height 23
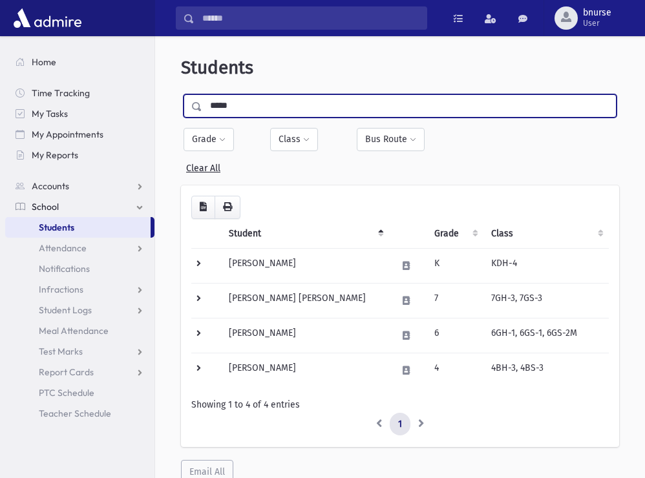
type input "*****"
click at [181, 94] on input "submit" at bounding box center [199, 102] width 36 height 17
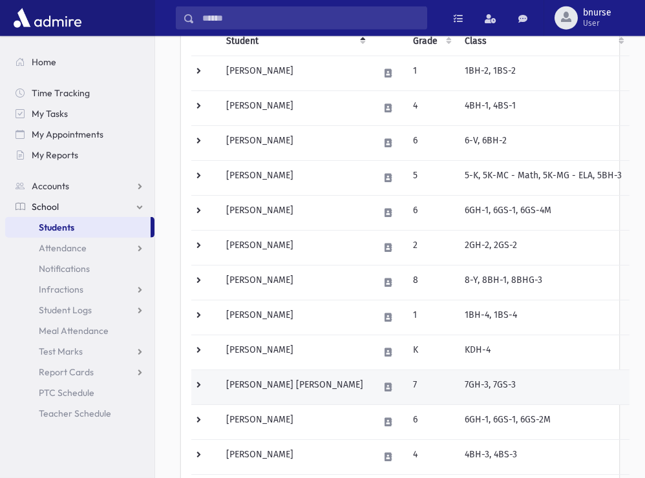
scroll to position [198, 0]
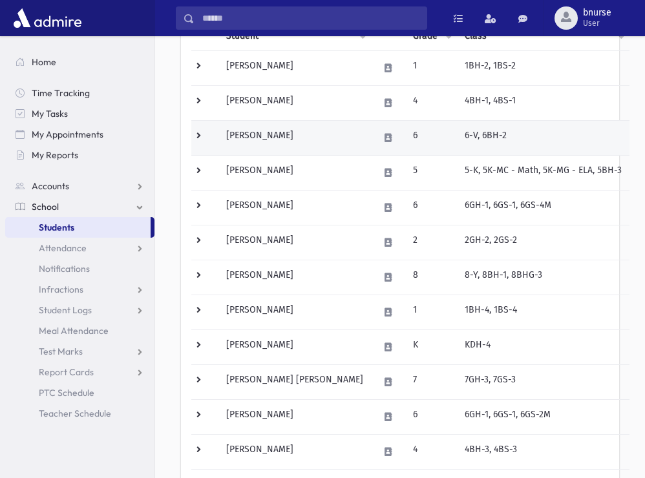
click at [270, 131] on td "[PERSON_NAME]" at bounding box center [295, 137] width 153 height 35
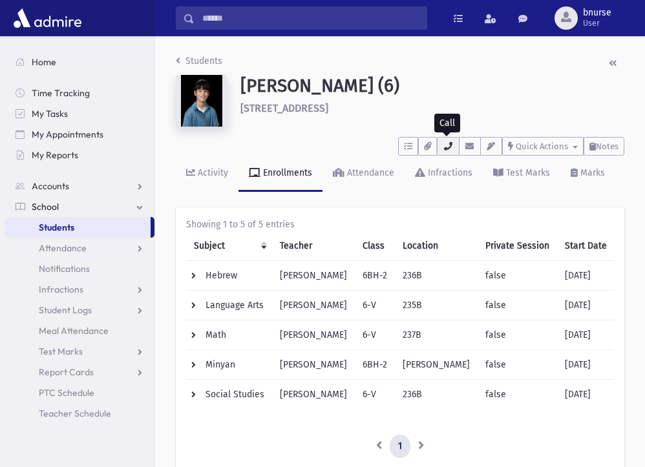
click at [448, 151] on button "button" at bounding box center [448, 146] width 22 height 19
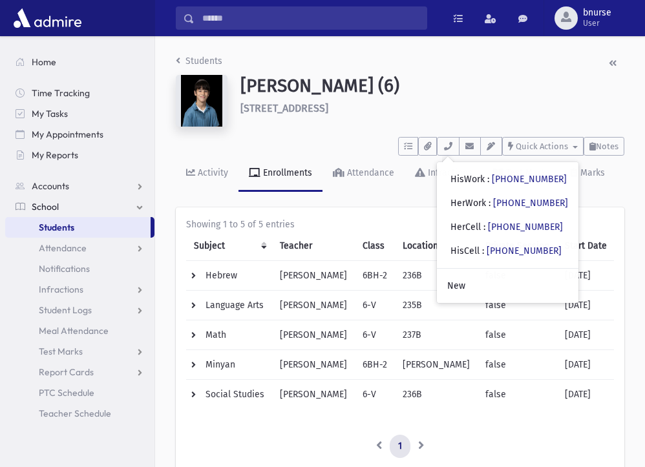
click at [123, 232] on link "Students" at bounding box center [77, 227] width 145 height 21
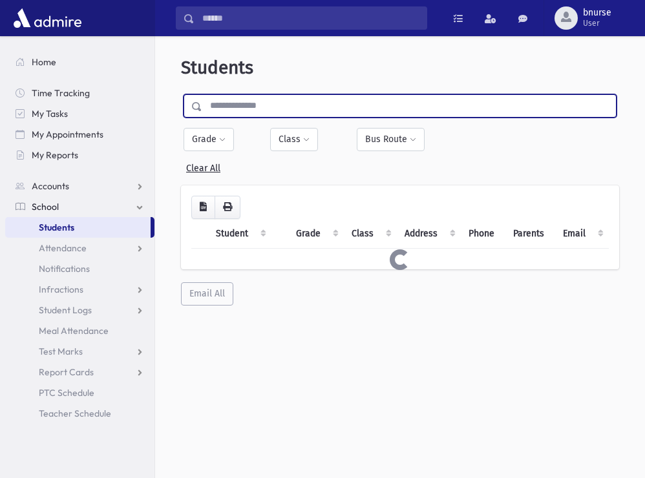
click at [331, 113] on input "text" at bounding box center [409, 105] width 414 height 23
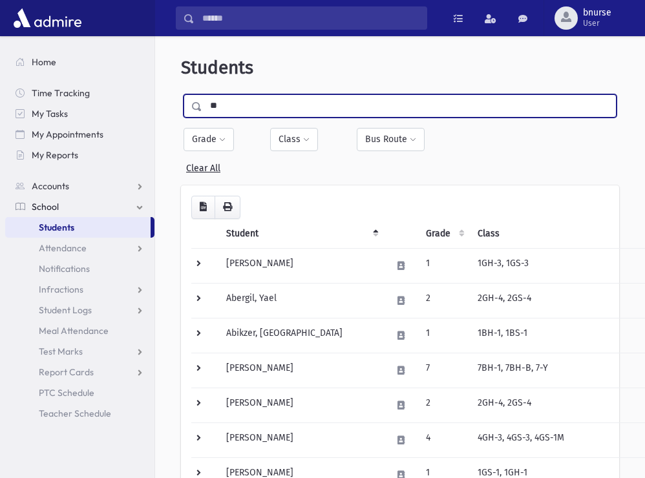
type input "*"
type input "***"
click at [181, 94] on input "submit" at bounding box center [199, 102] width 36 height 17
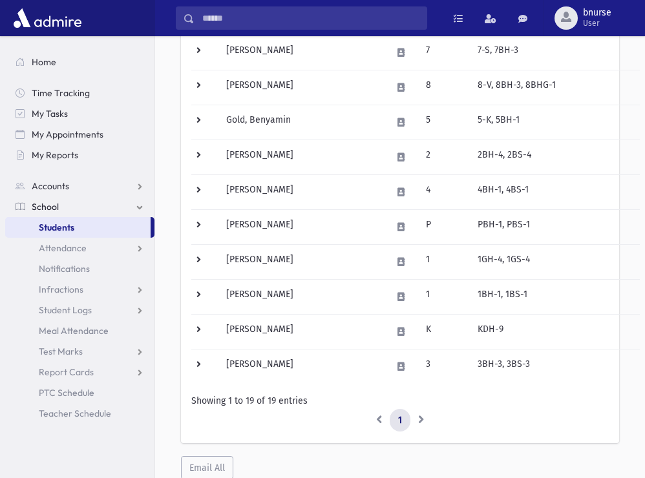
scroll to position [66, 0]
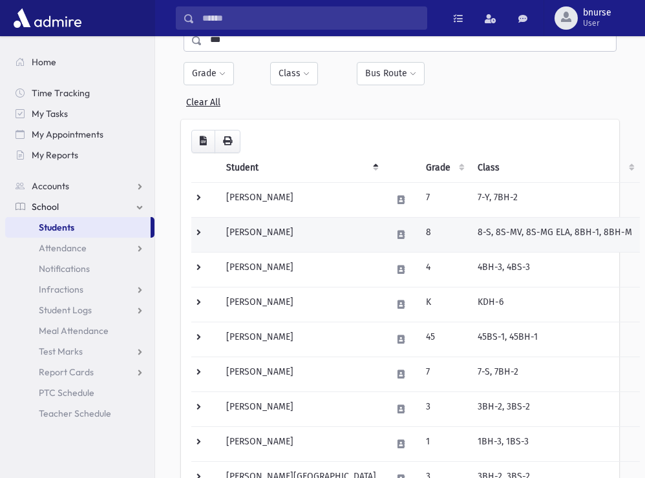
click at [275, 235] on td "[PERSON_NAME]" at bounding box center [302, 234] width 166 height 35
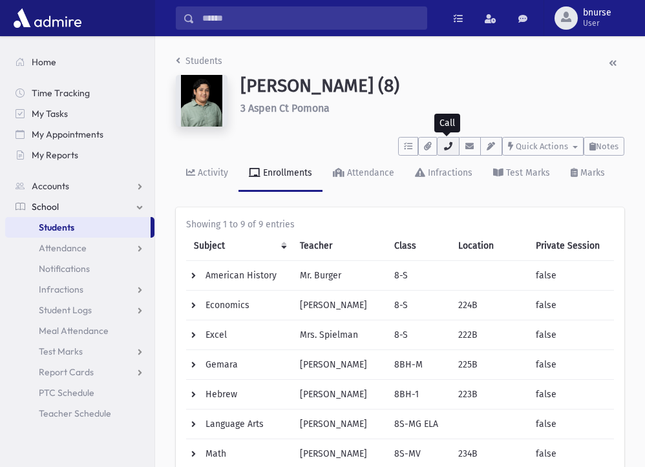
click at [457, 147] on button "button" at bounding box center [448, 146] width 22 height 19
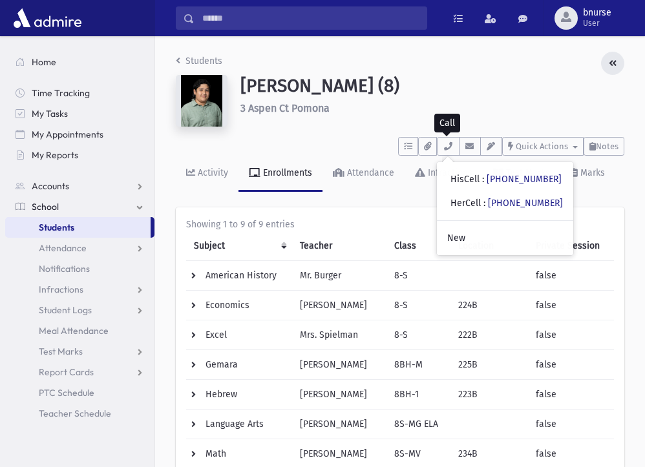
click at [622, 68] on button "button" at bounding box center [612, 63] width 23 height 23
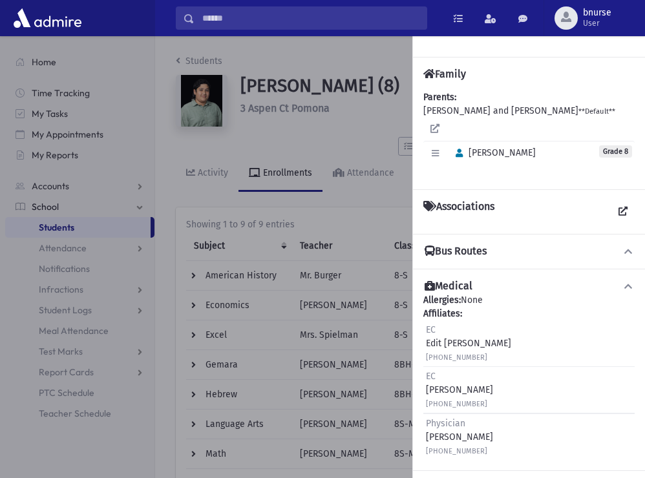
click at [391, 120] on div at bounding box center [322, 257] width 645 height 442
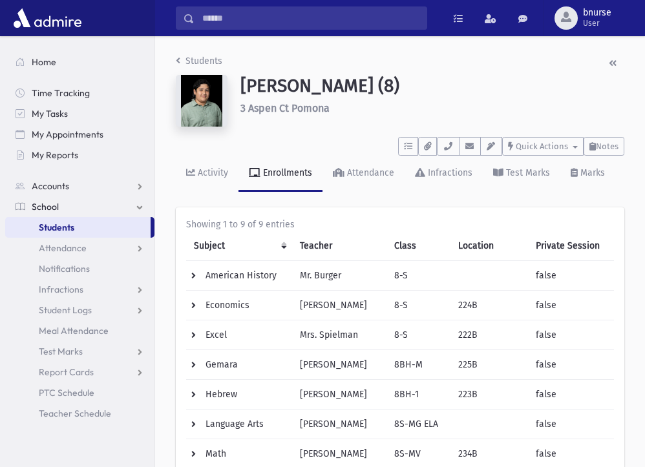
click at [102, 230] on link "Students" at bounding box center [77, 227] width 145 height 21
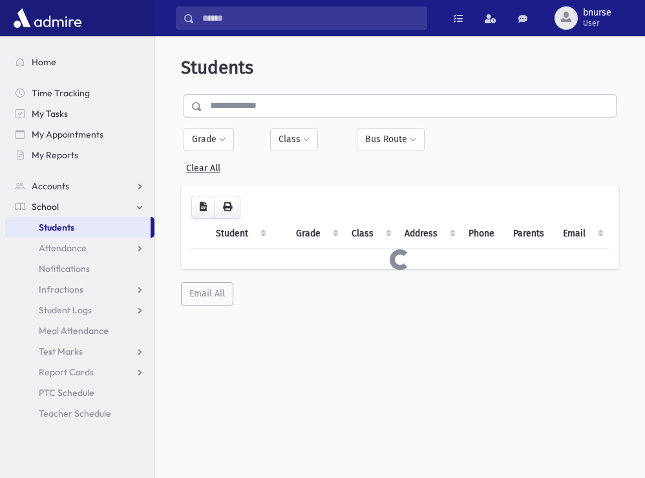
click at [255, 109] on input "text" at bounding box center [409, 105] width 414 height 23
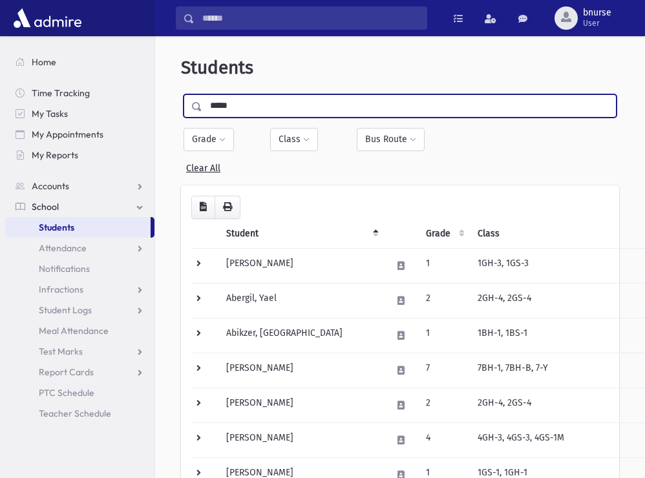
type input "*****"
click at [181, 94] on input "submit" at bounding box center [199, 102] width 36 height 17
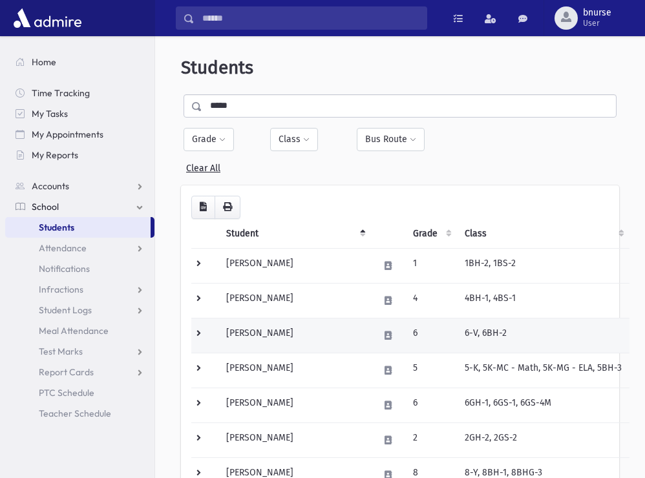
click at [273, 325] on td "[PERSON_NAME]" at bounding box center [295, 335] width 153 height 35
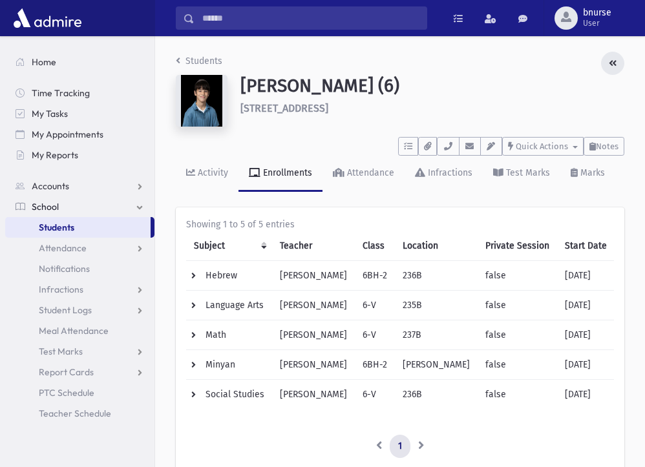
click at [619, 65] on button "button" at bounding box center [612, 63] width 23 height 23
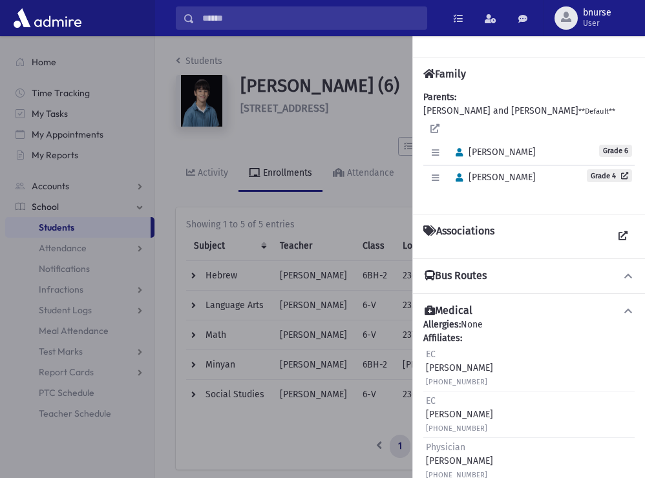
click at [376, 115] on div at bounding box center [322, 257] width 645 height 442
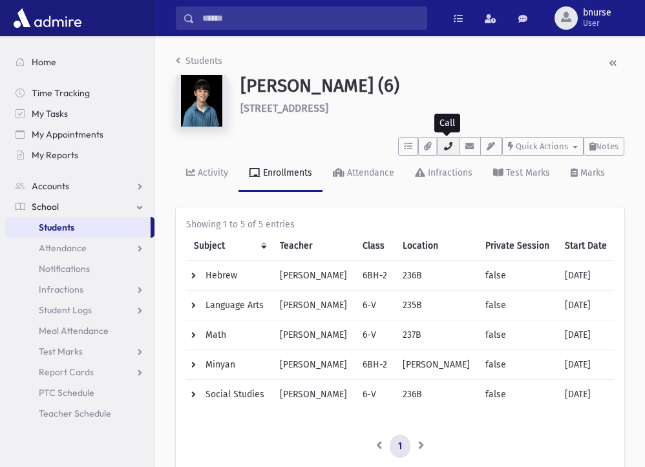
click at [444, 144] on icon "button" at bounding box center [448, 146] width 10 height 8
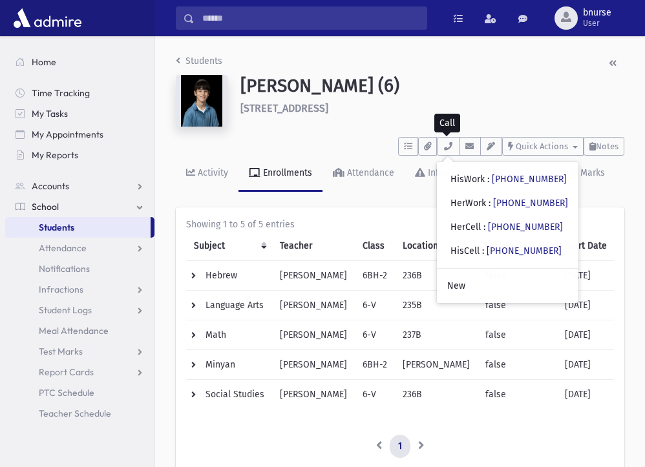
click at [113, 226] on link "Students" at bounding box center [77, 227] width 145 height 21
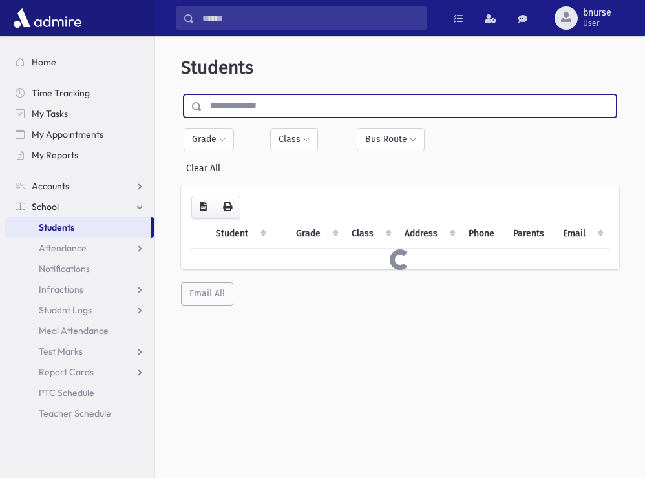
click at [306, 105] on input "text" at bounding box center [409, 105] width 414 height 23
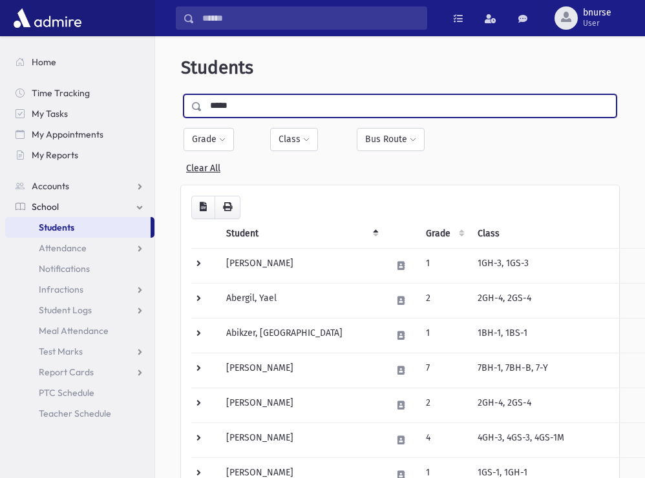
type input "*****"
click at [181, 94] on input "submit" at bounding box center [199, 102] width 36 height 17
drag, startPoint x: 248, startPoint y: 112, endPoint x: 135, endPoint y: 129, distance: 113.8
click at [202, 118] on input "*****" at bounding box center [409, 105] width 414 height 23
type input "******"
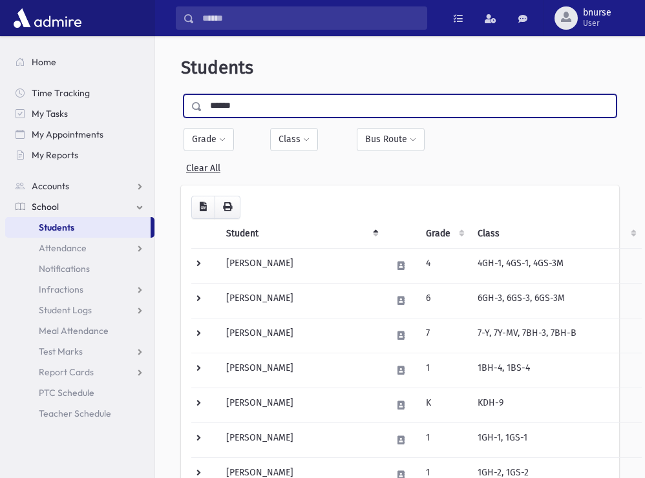
click at [181, 94] on input "submit" at bounding box center [199, 102] width 36 height 17
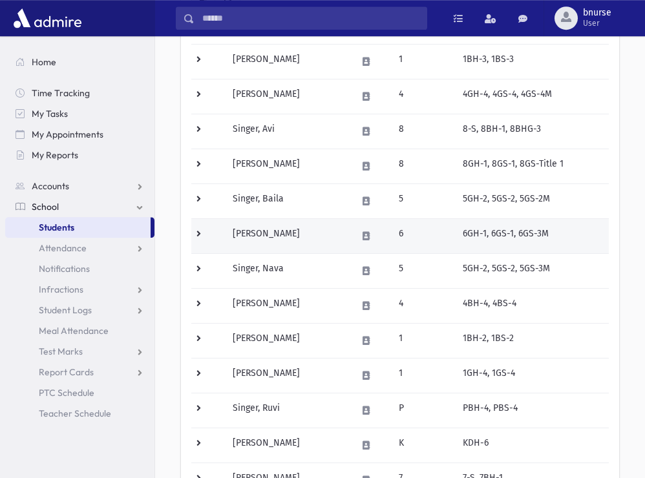
scroll to position [132, 0]
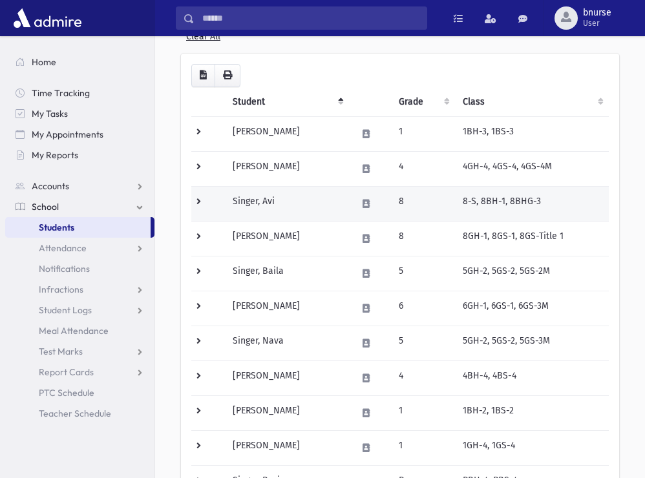
click at [261, 214] on td "Singer, Avi" at bounding box center [287, 203] width 125 height 35
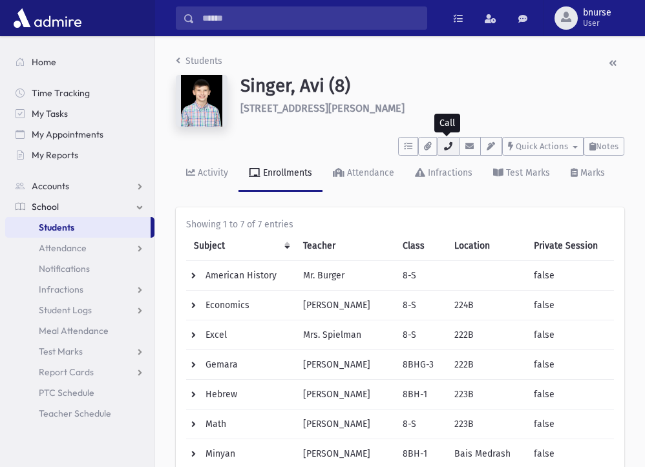
click at [442, 143] on button "button" at bounding box center [448, 146] width 22 height 19
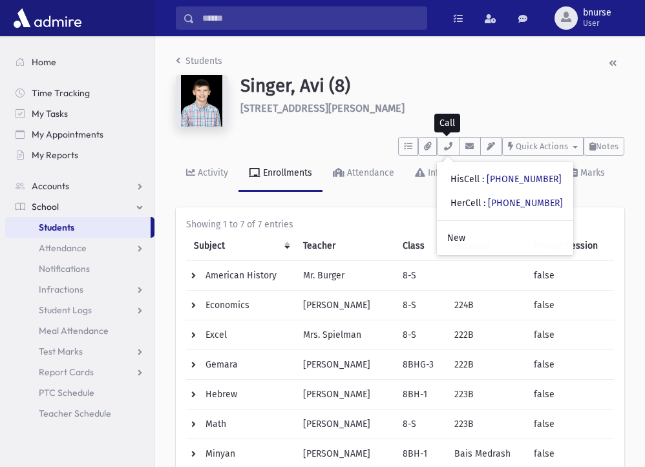
click at [90, 225] on link "Students" at bounding box center [77, 227] width 145 height 21
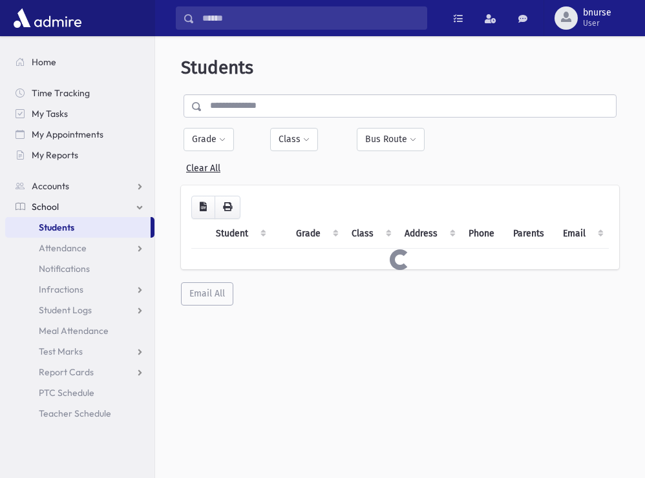
click at [378, 110] on input "text" at bounding box center [409, 105] width 414 height 23
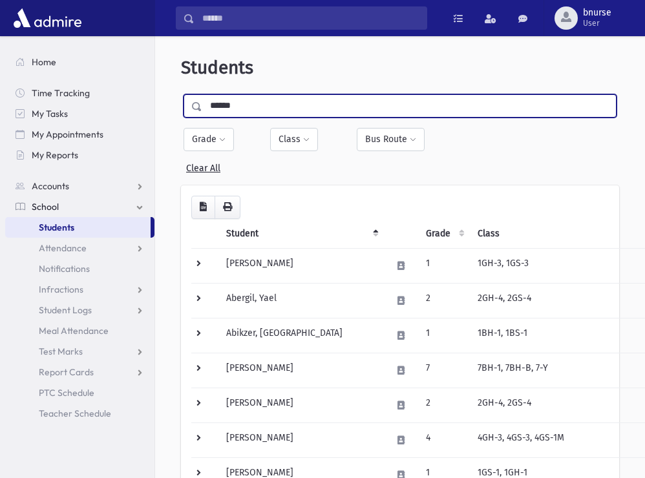
type input "******"
click at [181, 94] on input "submit" at bounding box center [199, 102] width 36 height 17
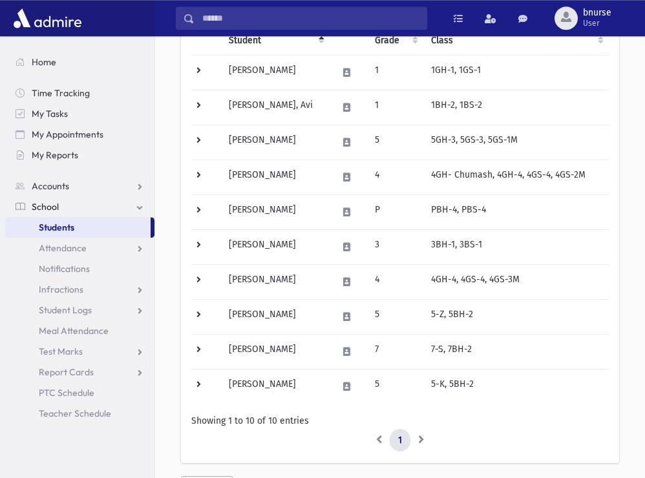
scroll to position [198, 0]
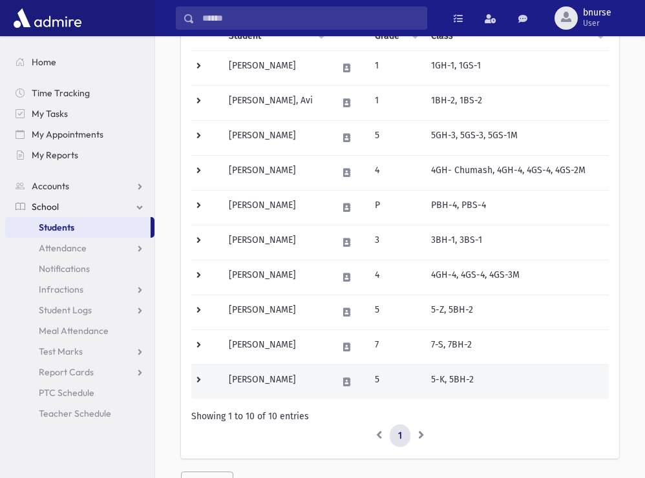
click at [267, 380] on td "Schwab, Yosef" at bounding box center [275, 382] width 109 height 35
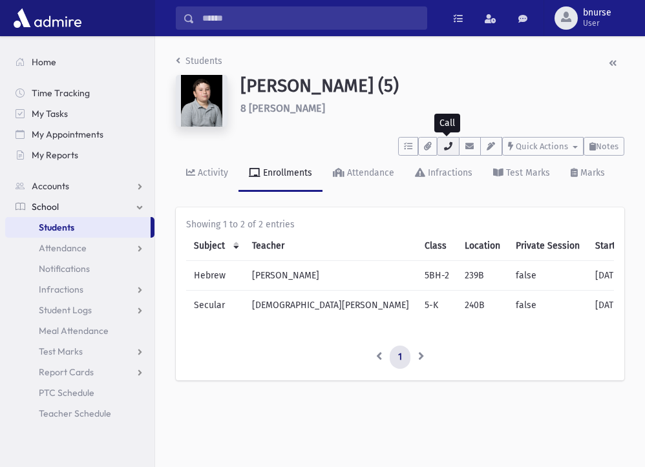
click at [443, 155] on button "button" at bounding box center [448, 146] width 22 height 19
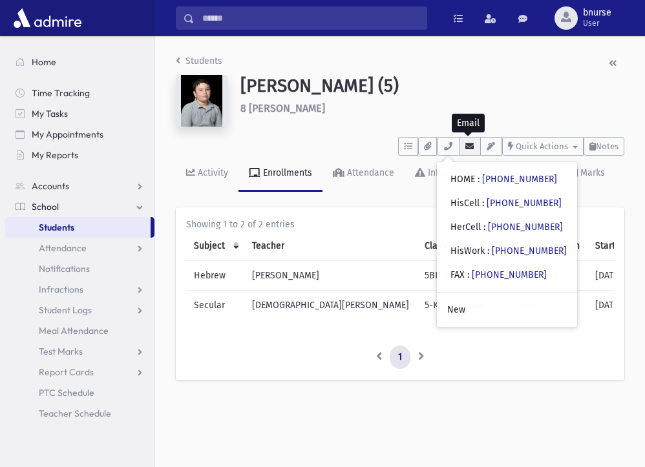
click at [473, 142] on button "button" at bounding box center [470, 146] width 22 height 19
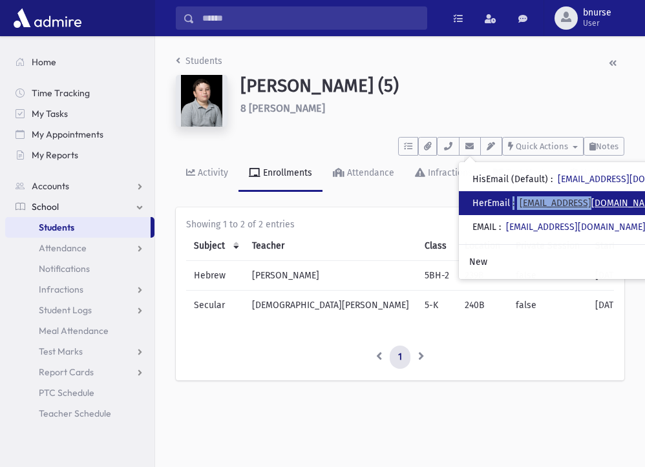
drag, startPoint x: 516, startPoint y: 200, endPoint x: 597, endPoint y: 204, distance: 80.9
click at [597, 204] on div "HerEmail : [EMAIL_ADDRESS][DOMAIN_NAME]" at bounding box center [566, 204] width 187 height 14
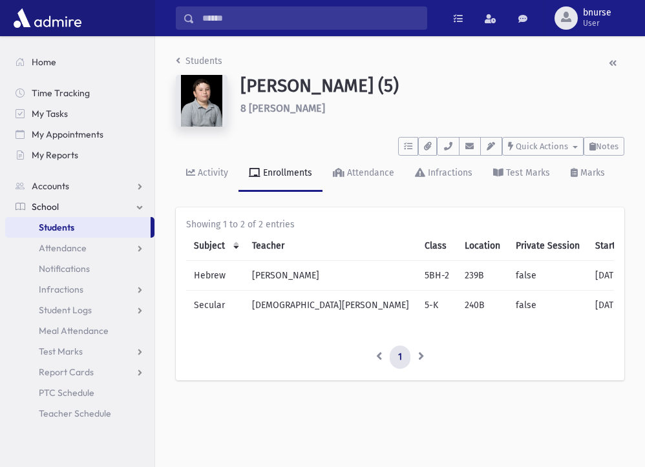
click at [597, 204] on div "Students [PERSON_NAME] (5) [STREET_ADDRESS][PERSON_NAME] **** To Do's No open t…" at bounding box center [400, 222] width 490 height 373
click at [477, 145] on button "button" at bounding box center [470, 146] width 22 height 19
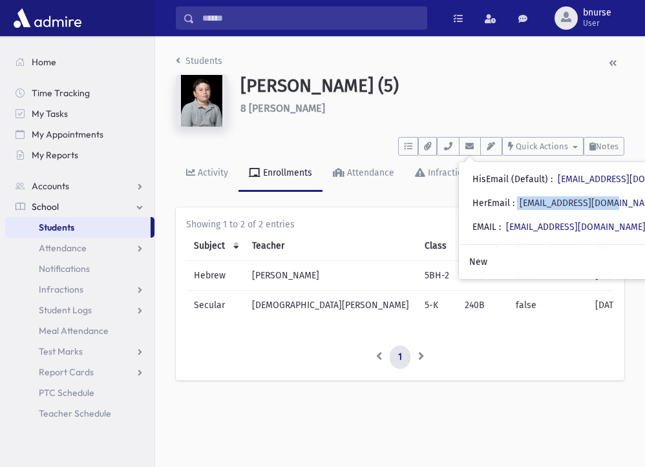
drag, startPoint x: 623, startPoint y: 202, endPoint x: 533, endPoint y: 204, distance: 89.9
click at [521, 200] on div "• HerEmail : [EMAIL_ADDRESS][DOMAIN_NAME]" at bounding box center [583, 203] width 249 height 24
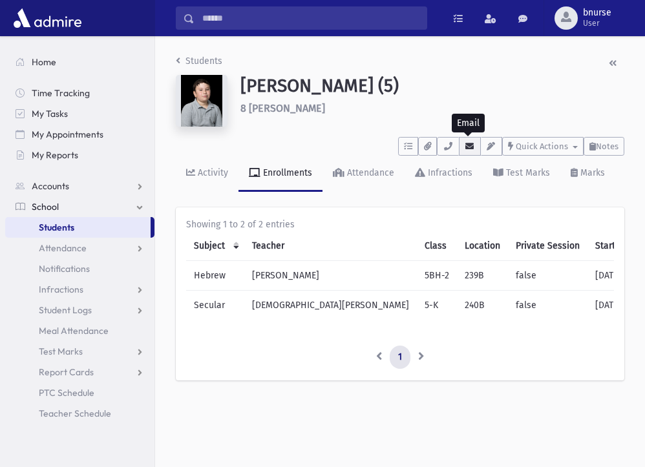
click at [465, 145] on icon "button" at bounding box center [470, 146] width 10 height 8
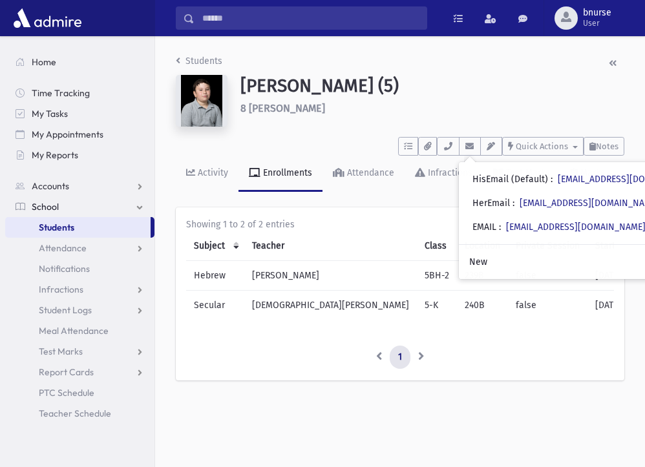
click at [134, 222] on link "Students" at bounding box center [77, 227] width 145 height 21
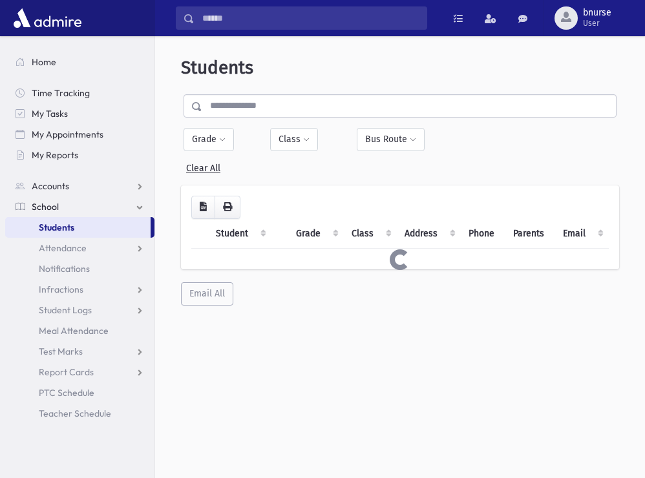
click at [278, 113] on input "text" at bounding box center [409, 105] width 414 height 23
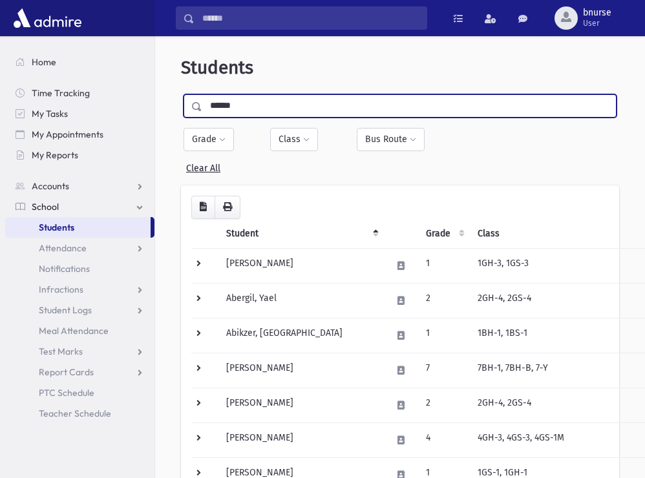
type input "******"
click at [181, 94] on input "submit" at bounding box center [199, 102] width 36 height 17
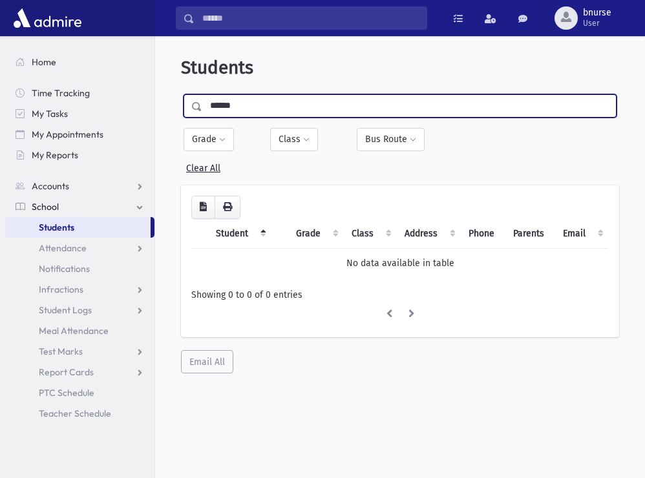
drag, startPoint x: 286, startPoint y: 107, endPoint x: 223, endPoint y: 107, distance: 62.7
click at [223, 107] on input "******" at bounding box center [409, 105] width 414 height 23
type input "******"
click at [181, 94] on input "submit" at bounding box center [199, 102] width 36 height 17
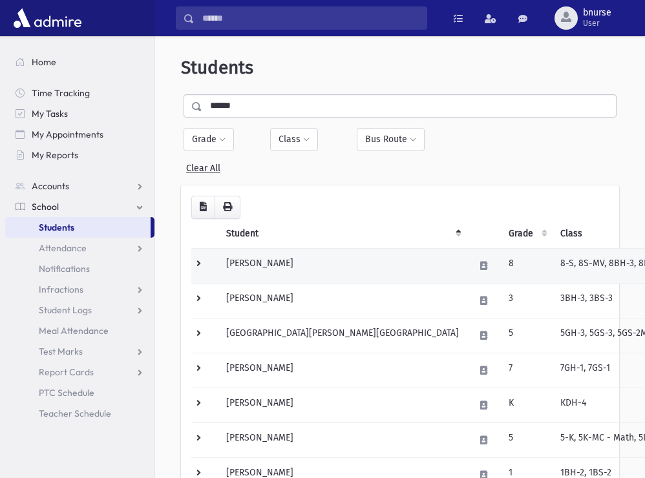
click at [297, 271] on td "[PERSON_NAME]" at bounding box center [343, 265] width 248 height 35
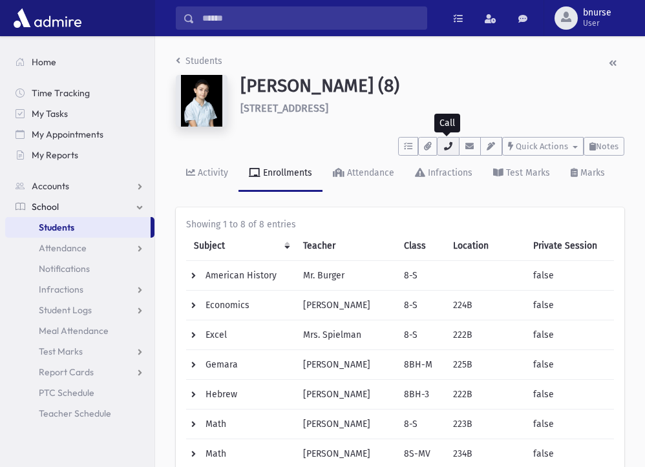
click at [445, 147] on icon "button" at bounding box center [448, 146] width 10 height 8
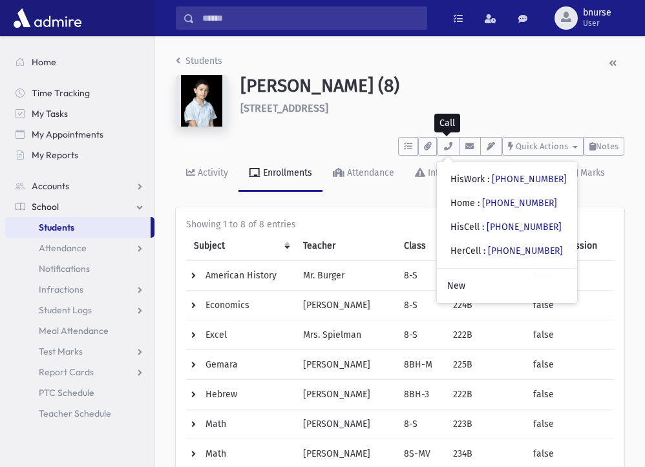
click at [116, 235] on link "Students" at bounding box center [77, 227] width 145 height 21
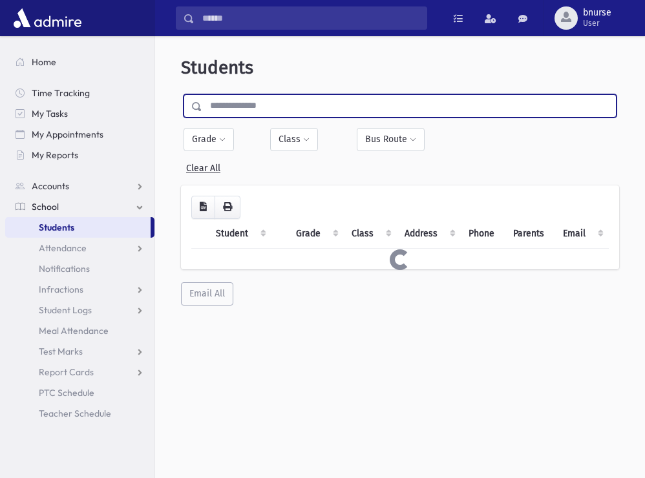
click at [310, 105] on input "text" at bounding box center [409, 105] width 414 height 23
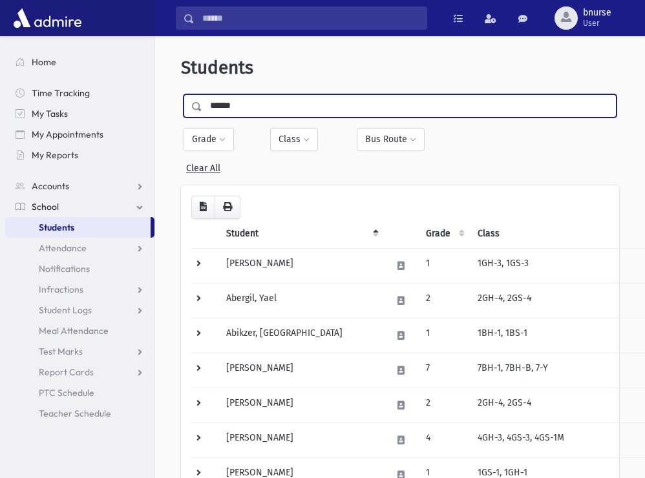
type input "******"
click at [181, 94] on input "submit" at bounding box center [199, 102] width 36 height 17
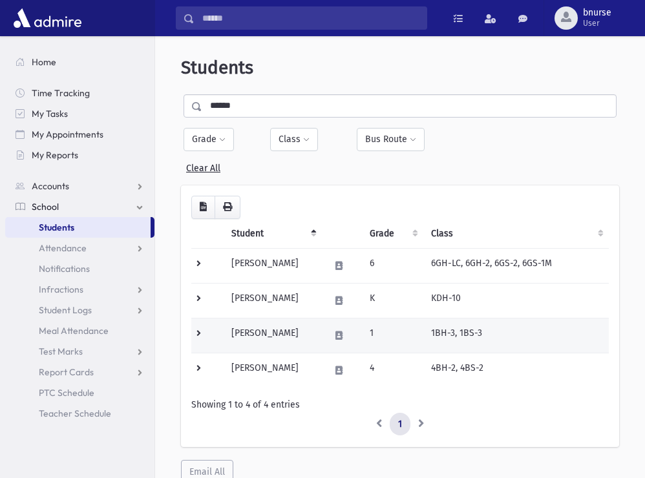
click at [283, 334] on td "Cooper, Yitzy" at bounding box center [273, 335] width 98 height 35
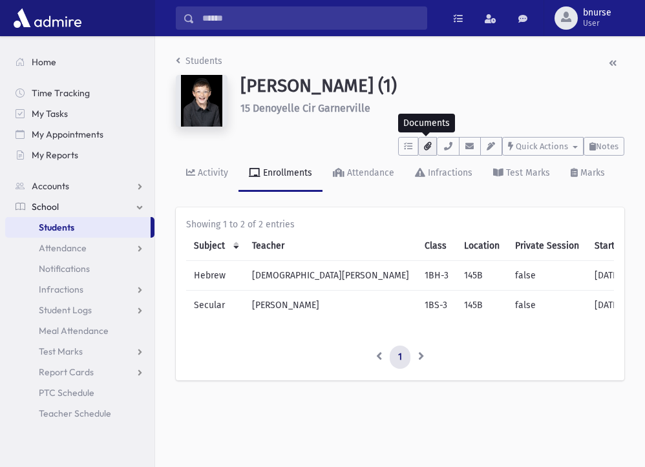
click at [427, 147] on icon "button" at bounding box center [427, 146] width 7 height 8
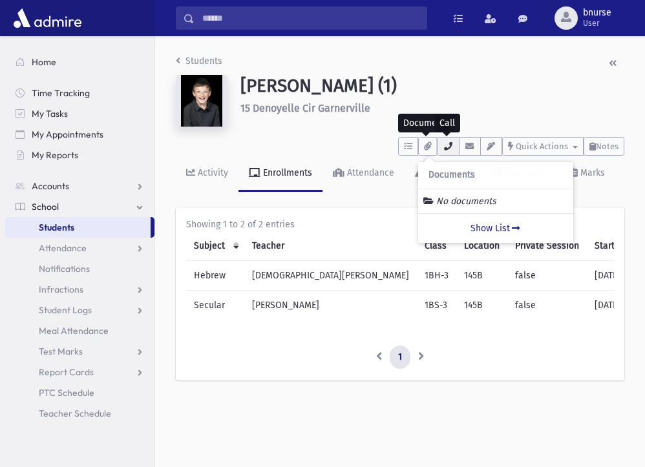
click at [453, 145] on button "button" at bounding box center [448, 146] width 22 height 19
